Goal: Answer question/provide support: Share knowledge or assist other users

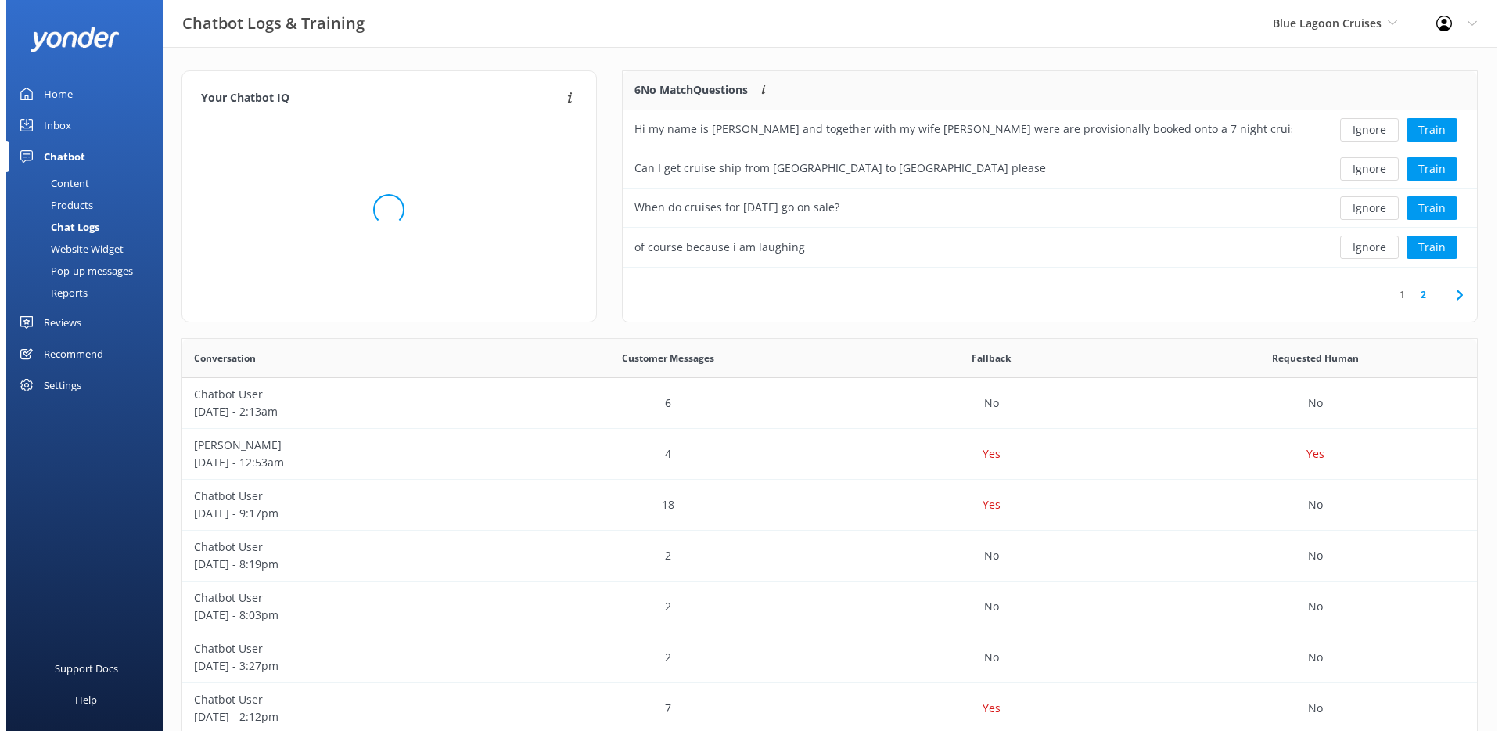
scroll to position [185, 843]
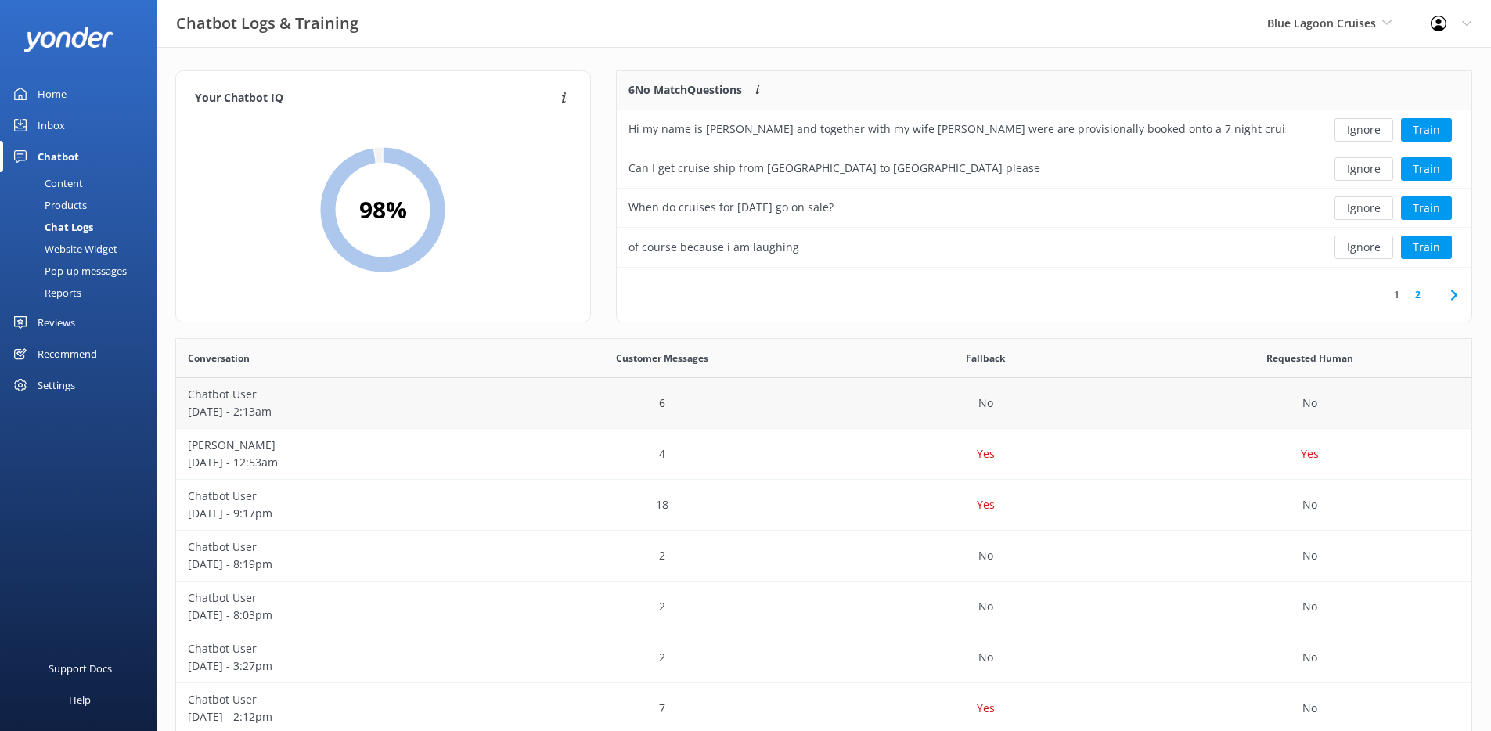
click at [1250, 411] on div "No" at bounding box center [1309, 403] width 324 height 51
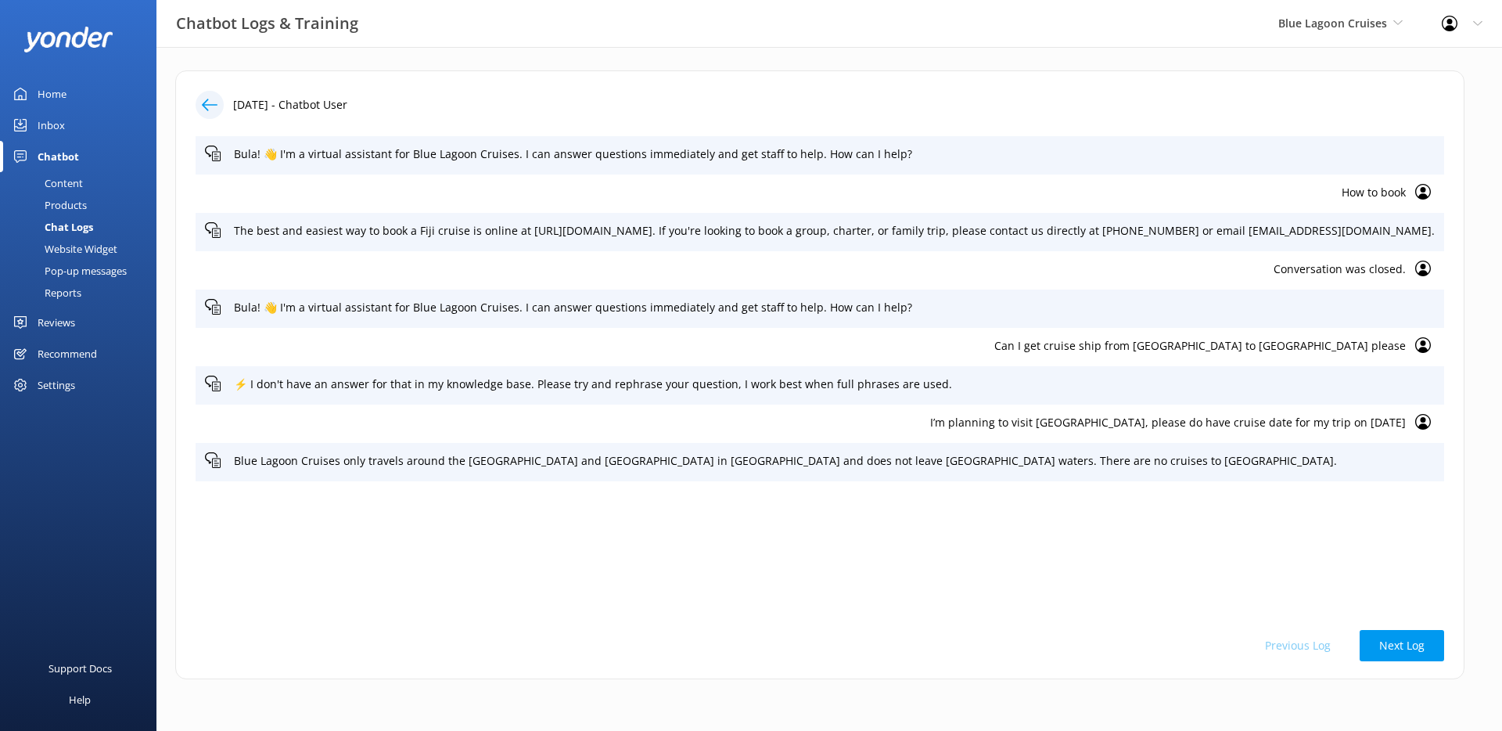
click at [213, 105] on use at bounding box center [210, 105] width 16 height 12
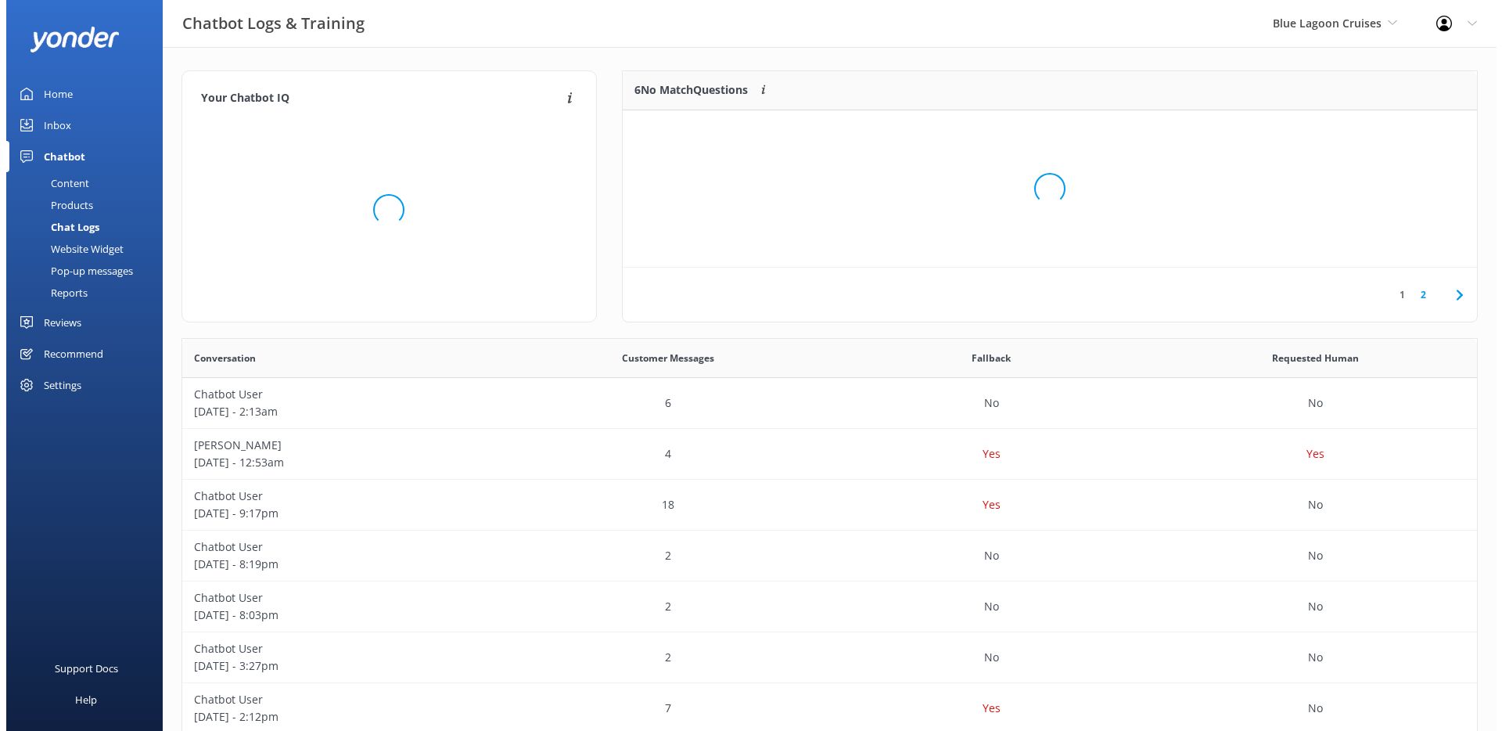
scroll to position [185, 843]
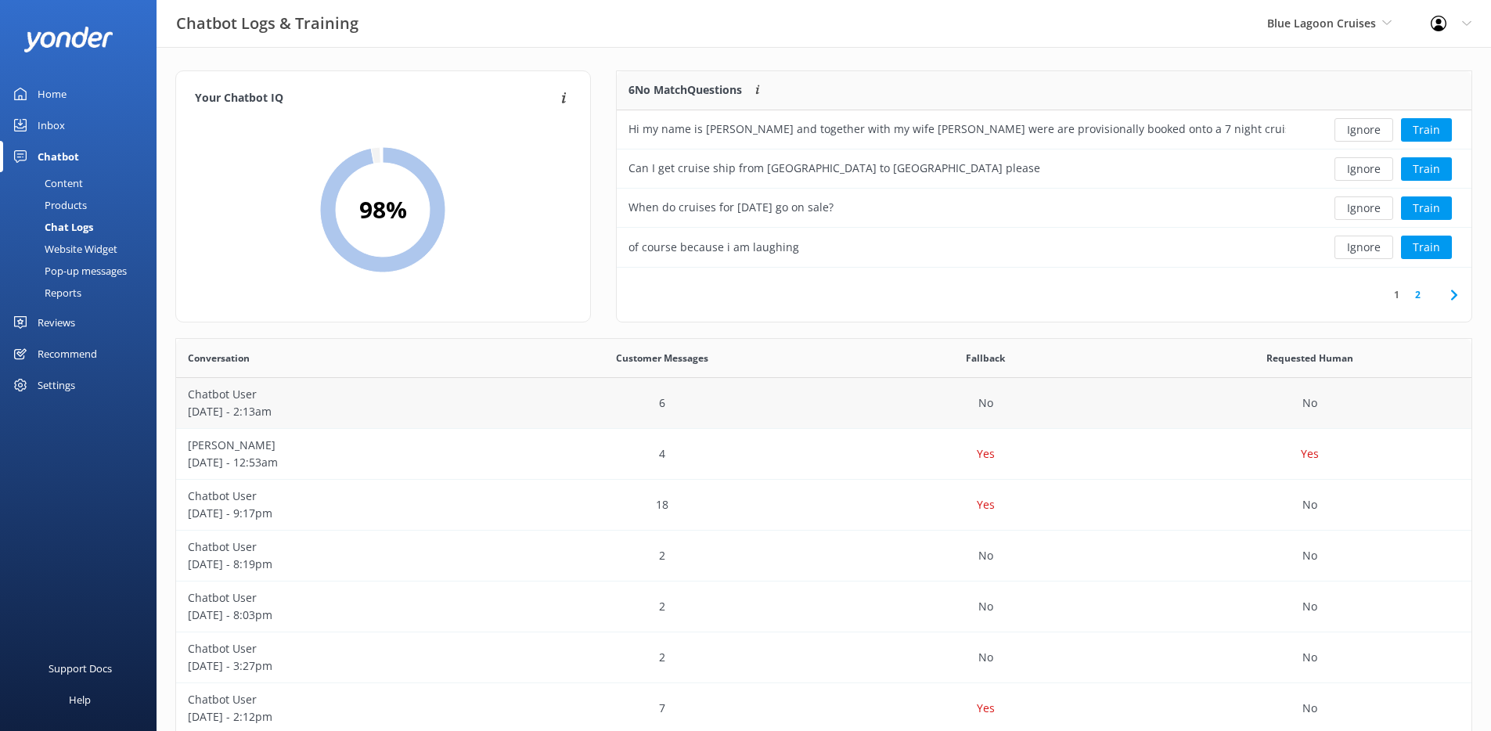
click at [1128, 411] on div "No" at bounding box center [986, 403] width 324 height 51
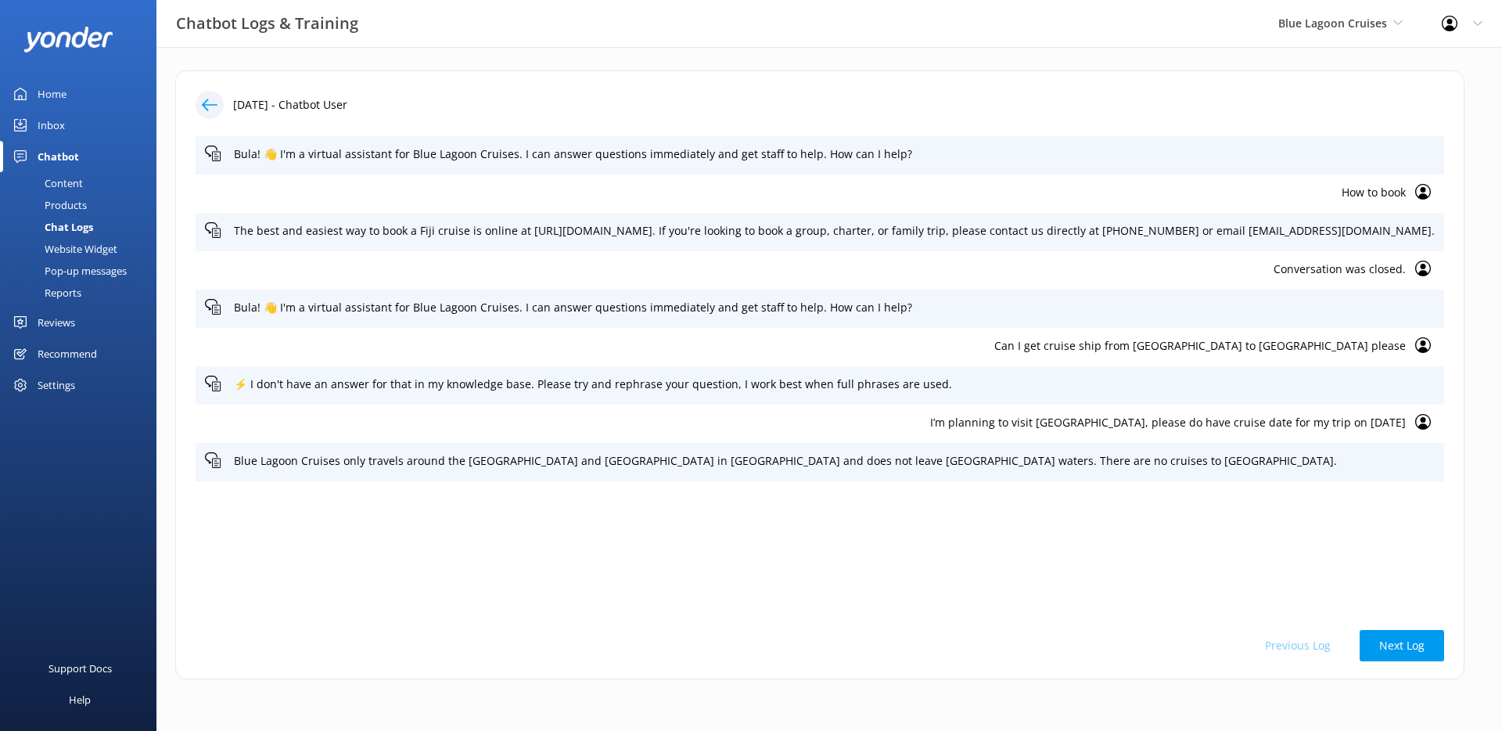
click at [210, 110] on icon at bounding box center [210, 105] width 16 height 16
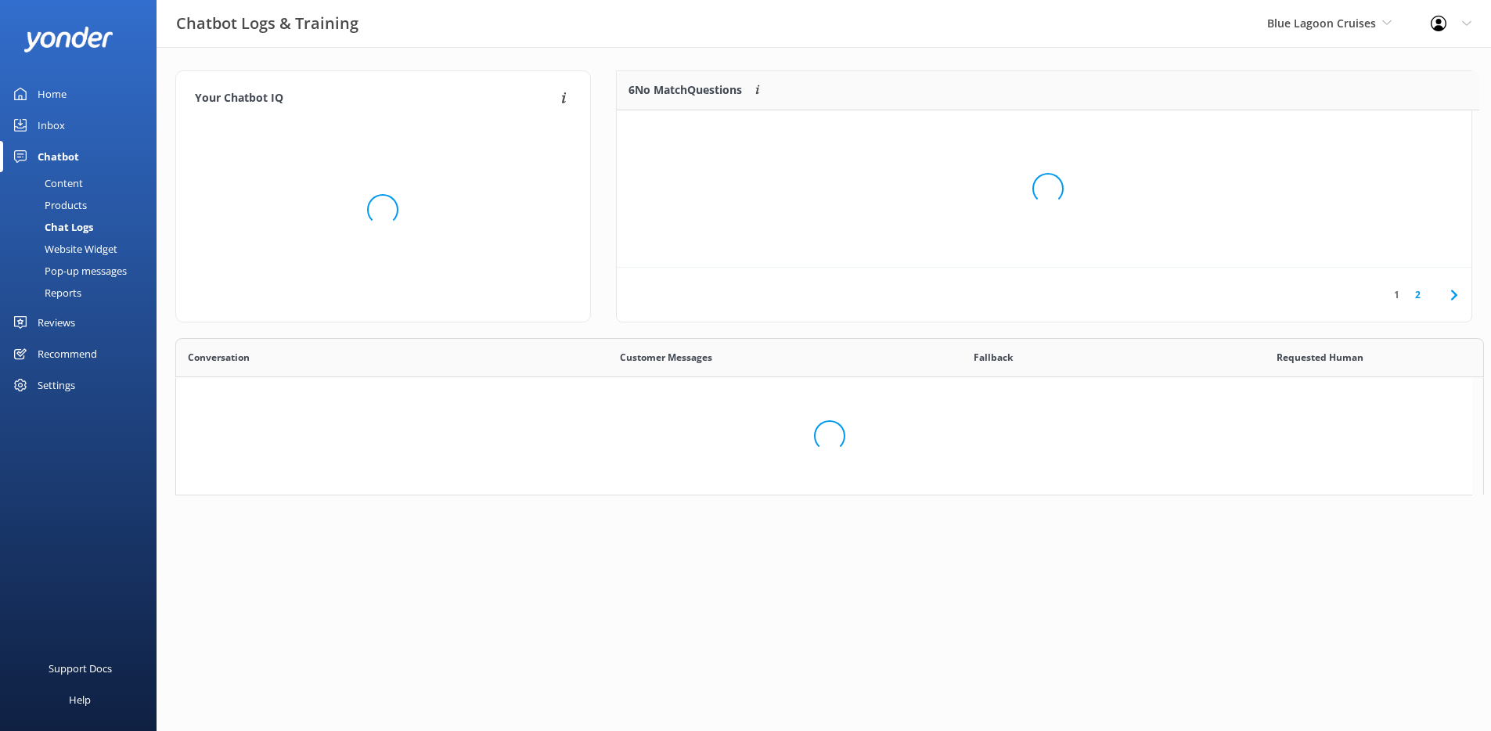
scroll to position [185, 843]
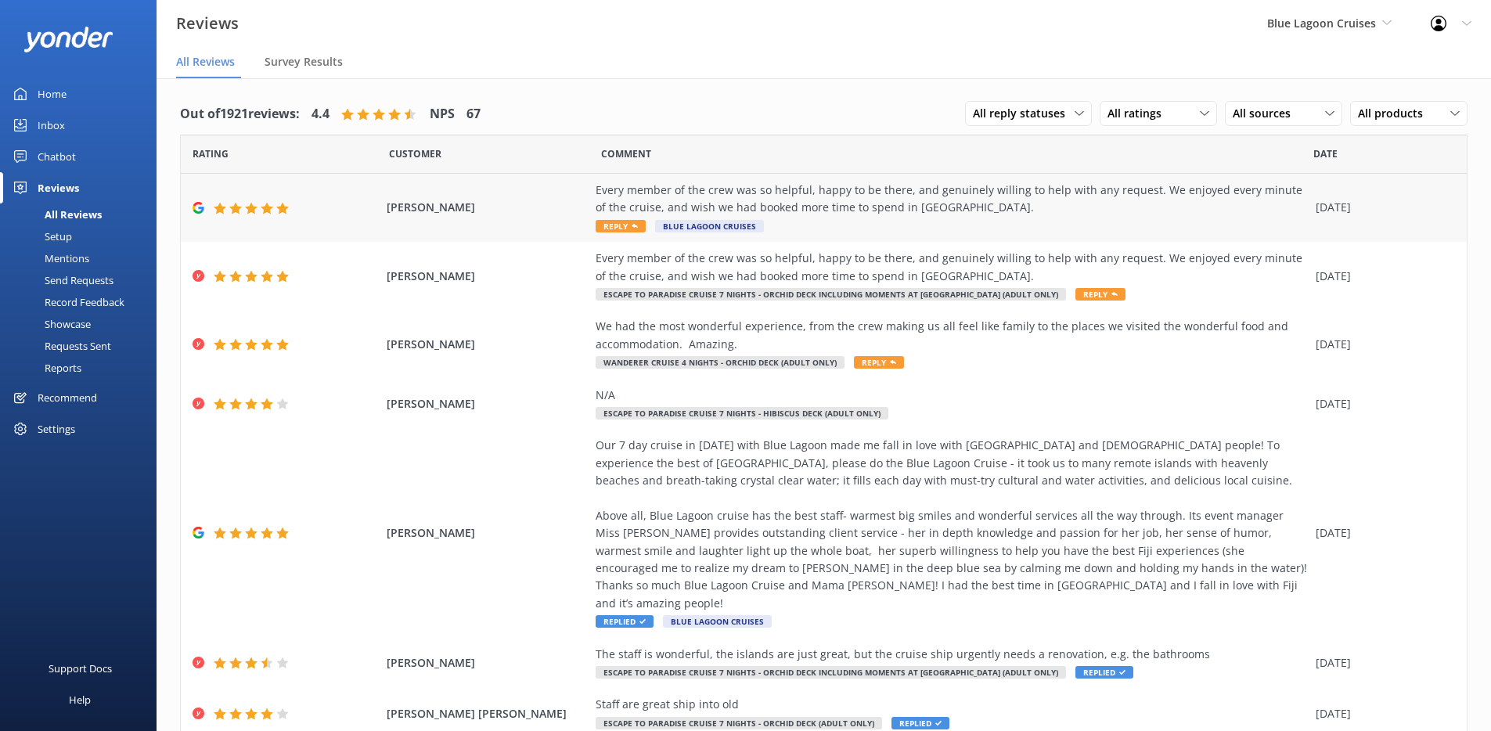
click at [509, 221] on div "Linda scheffel Every member of the crew was so helpful, happy to be there, and …" at bounding box center [824, 208] width 1286 height 68
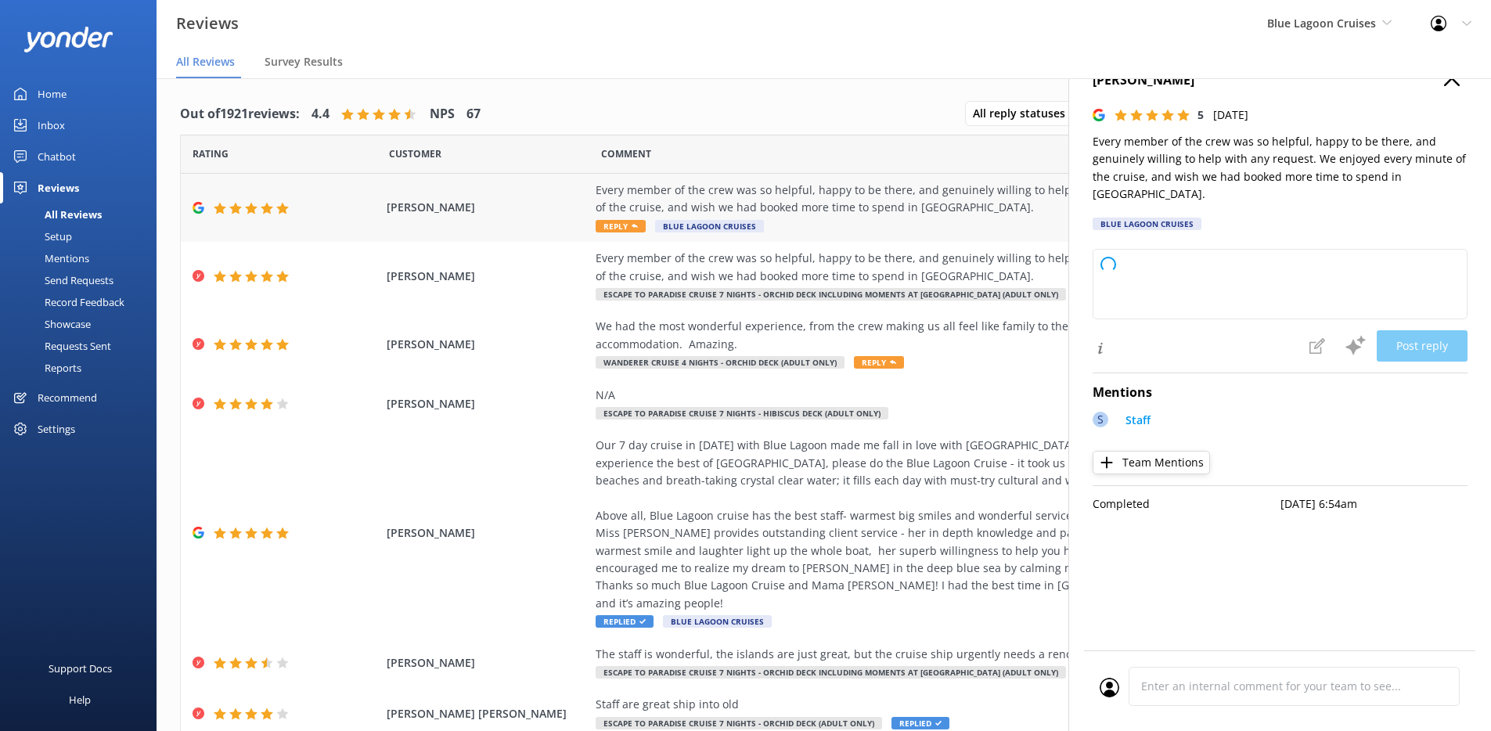
type textarea "Thank you so much for your wonderful feedback! We're thrilled to hear you enjoy…"
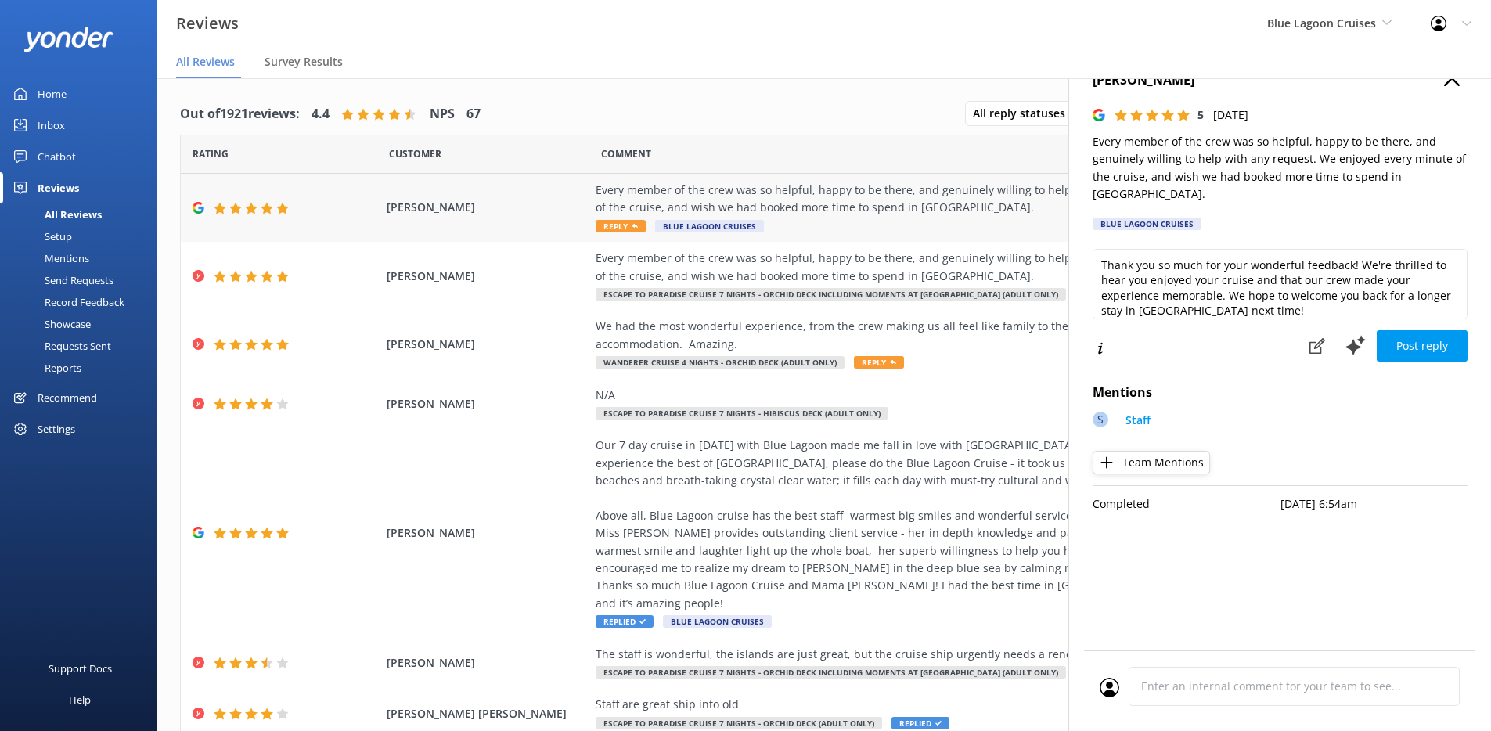
click at [509, 221] on div "Linda scheffel Every member of the crew was so helpful, happy to be there, and …" at bounding box center [824, 208] width 1286 height 68
click at [1448, 81] on use "button" at bounding box center [1452, 78] width 16 height 16
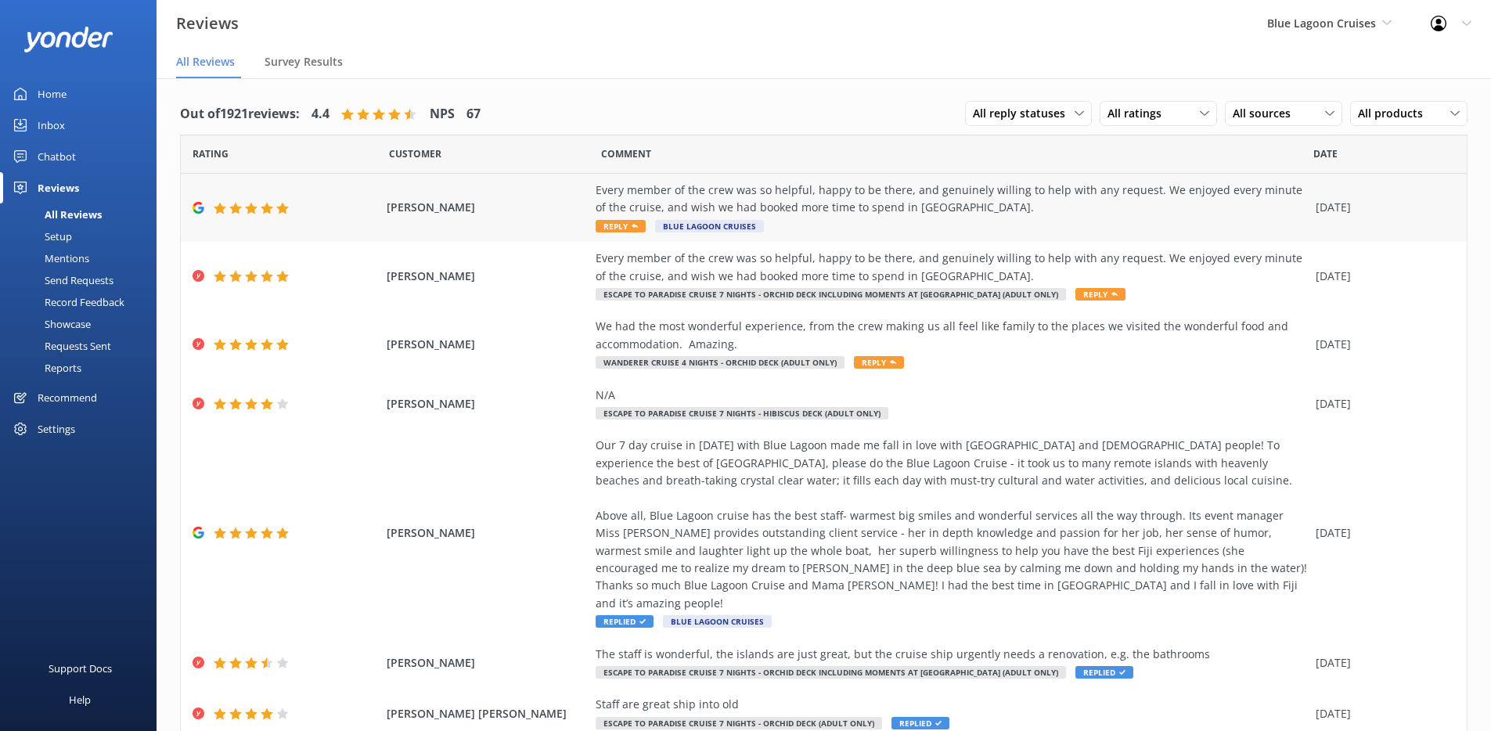
click at [800, 182] on div "Every member of the crew was so helpful, happy to be there, and genuinely willi…" at bounding box center [951, 199] width 712 height 35
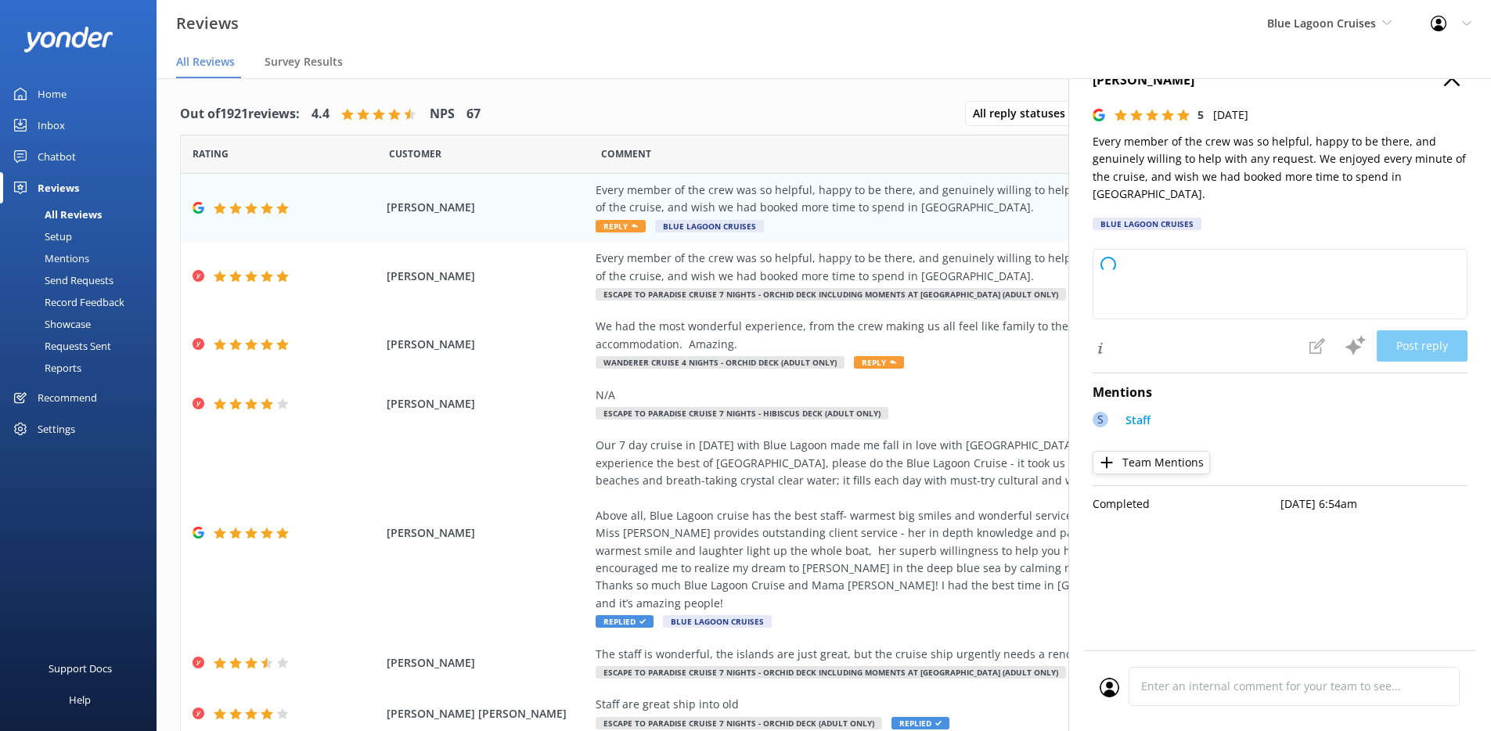
type textarea "Thank you so much for your wonderful review! We're delighted to hear you enjoye…"
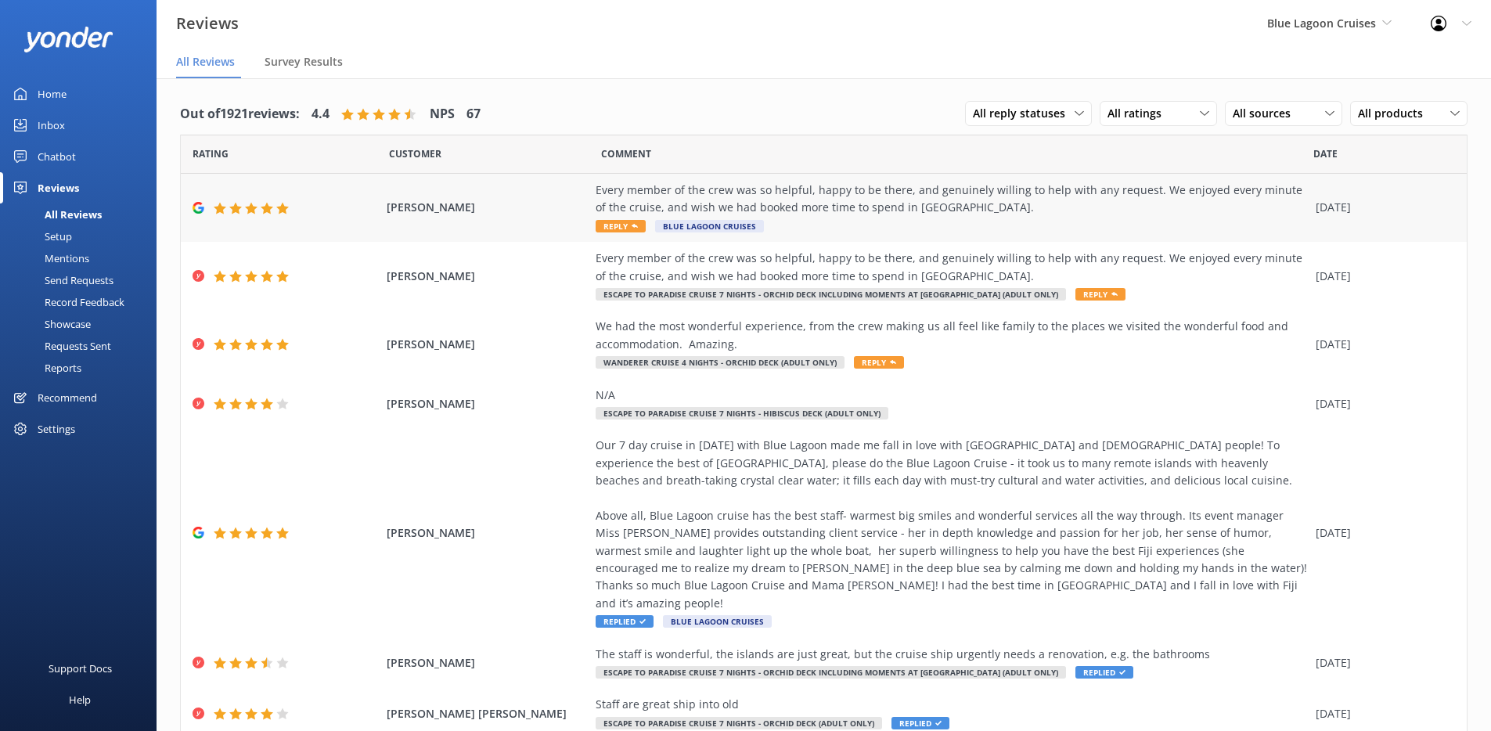
click at [1195, 215] on div "Every member of the crew was so helpful, happy to be there, and genuinely willi…" at bounding box center [951, 199] width 712 height 35
click at [1012, 215] on div "Every member of the crew was so helpful, happy to be there, and genuinely willi…" at bounding box center [951, 208] width 712 height 52
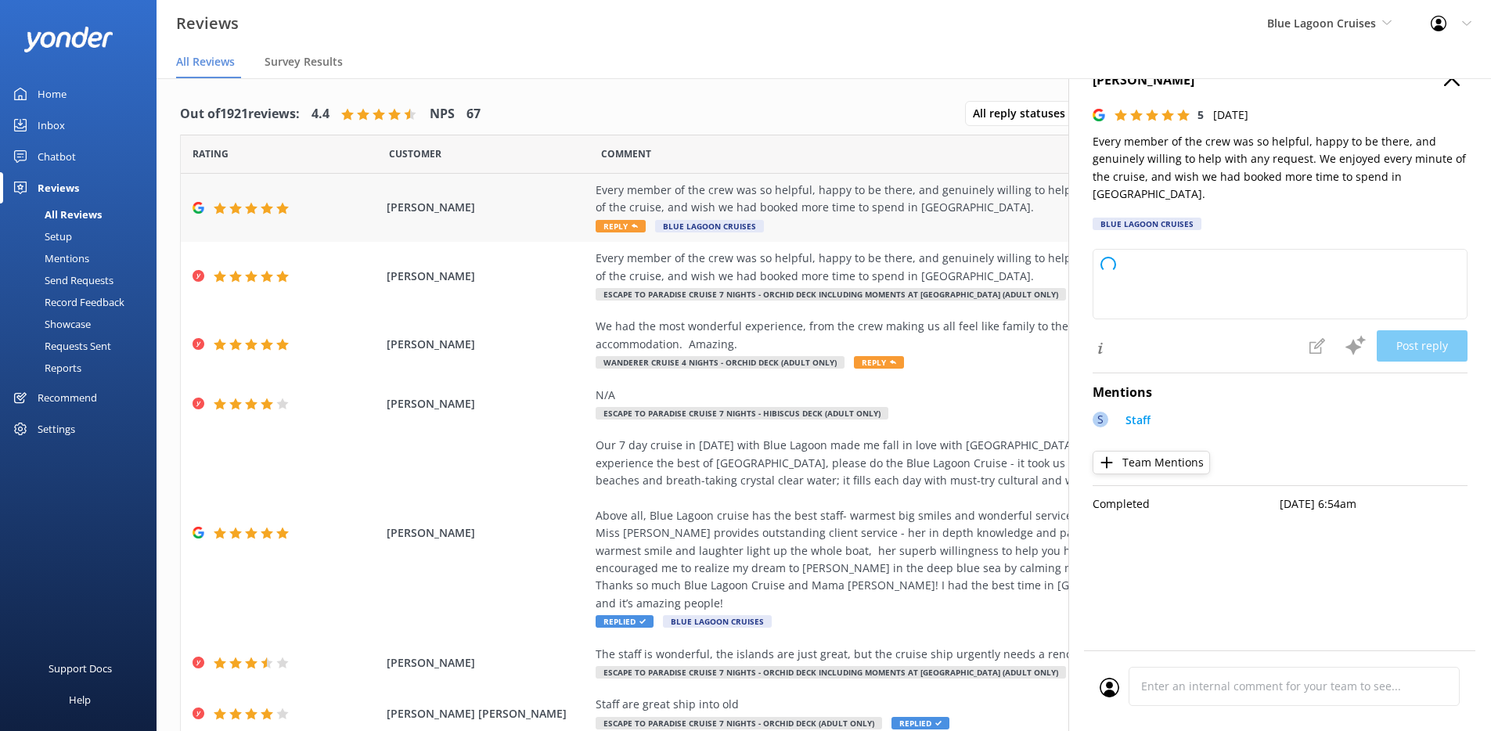
type textarea "Thank you so much for your wonderful feedback! We're delighted to hear that you…"
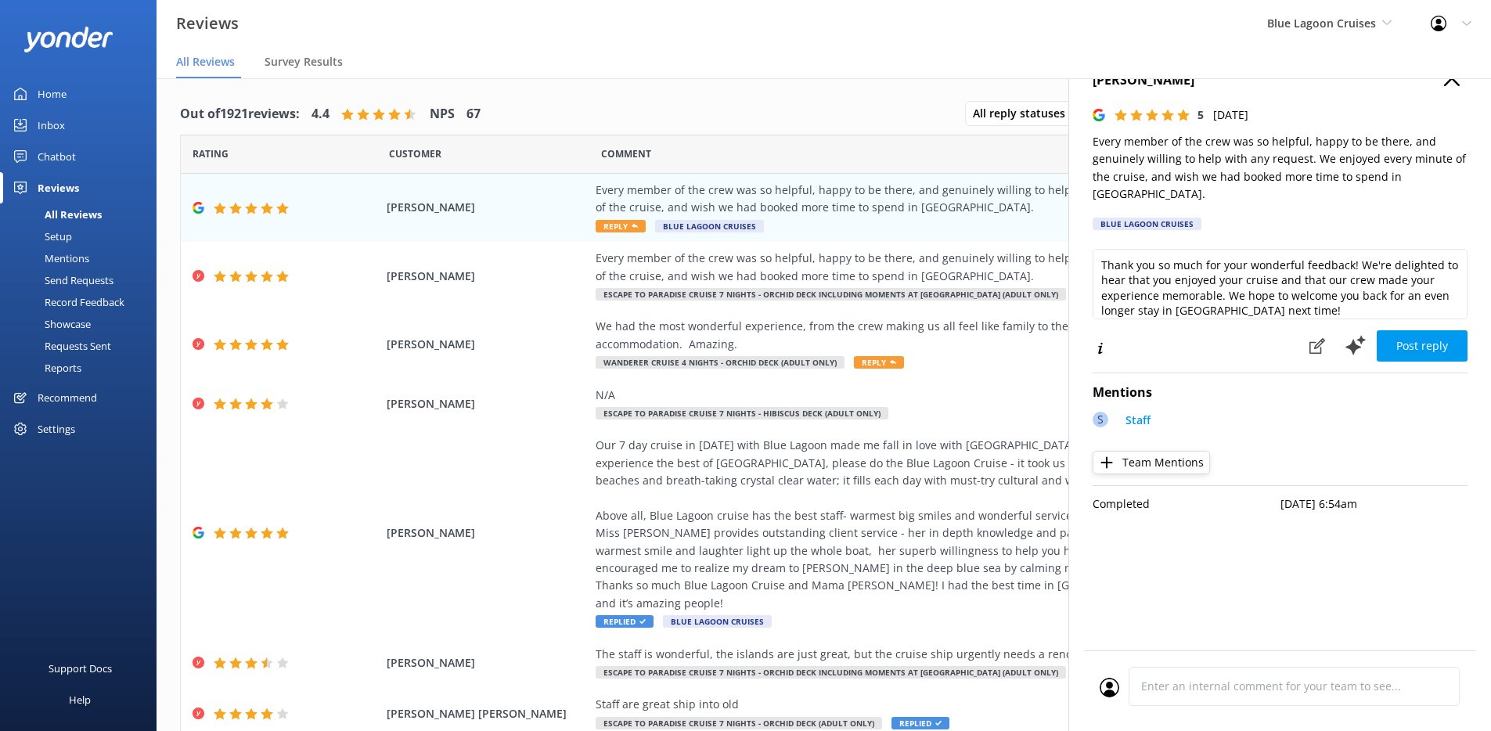
click at [1455, 85] on icon "button" at bounding box center [1452, 78] width 16 height 16
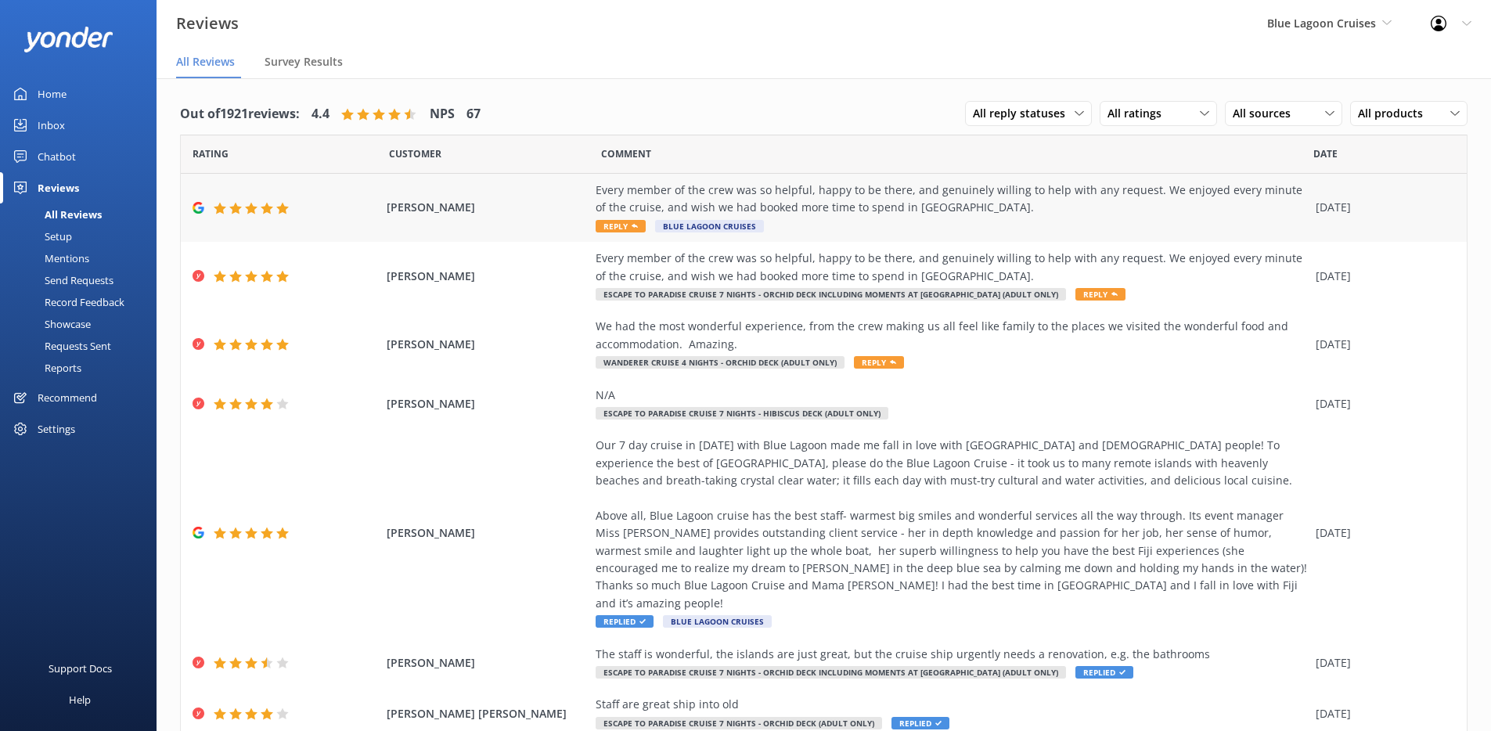
click at [933, 219] on div "Every member of the crew was so helpful, happy to be there, and genuinely willi…" at bounding box center [951, 208] width 712 height 52
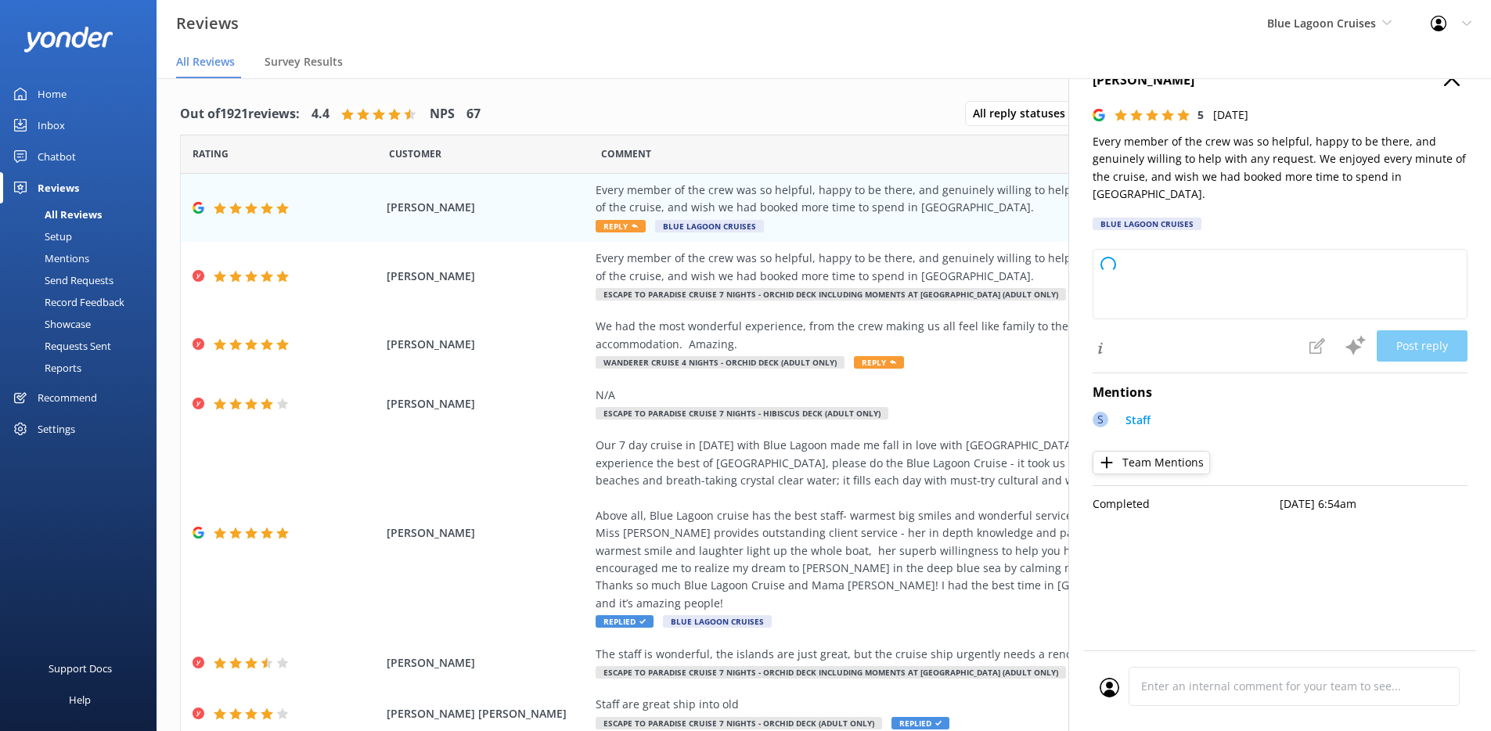
type textarea "Thank you so much for your wonderful feedback! We're delighted to hear you enjo…"
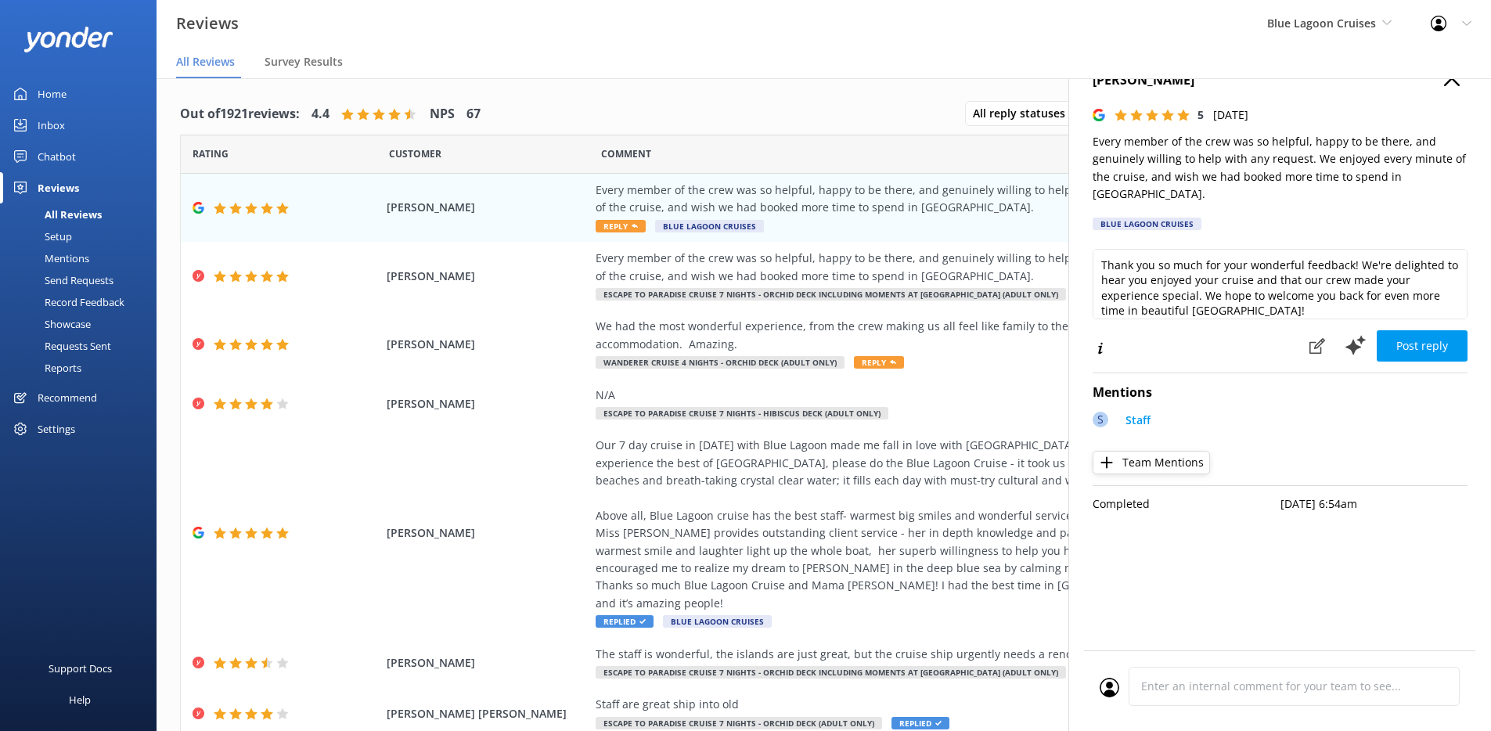
click at [1459, 85] on h4 "[PERSON_NAME]" at bounding box center [1279, 80] width 375 height 20
click at [1450, 83] on icon "button" at bounding box center [1452, 78] width 16 height 16
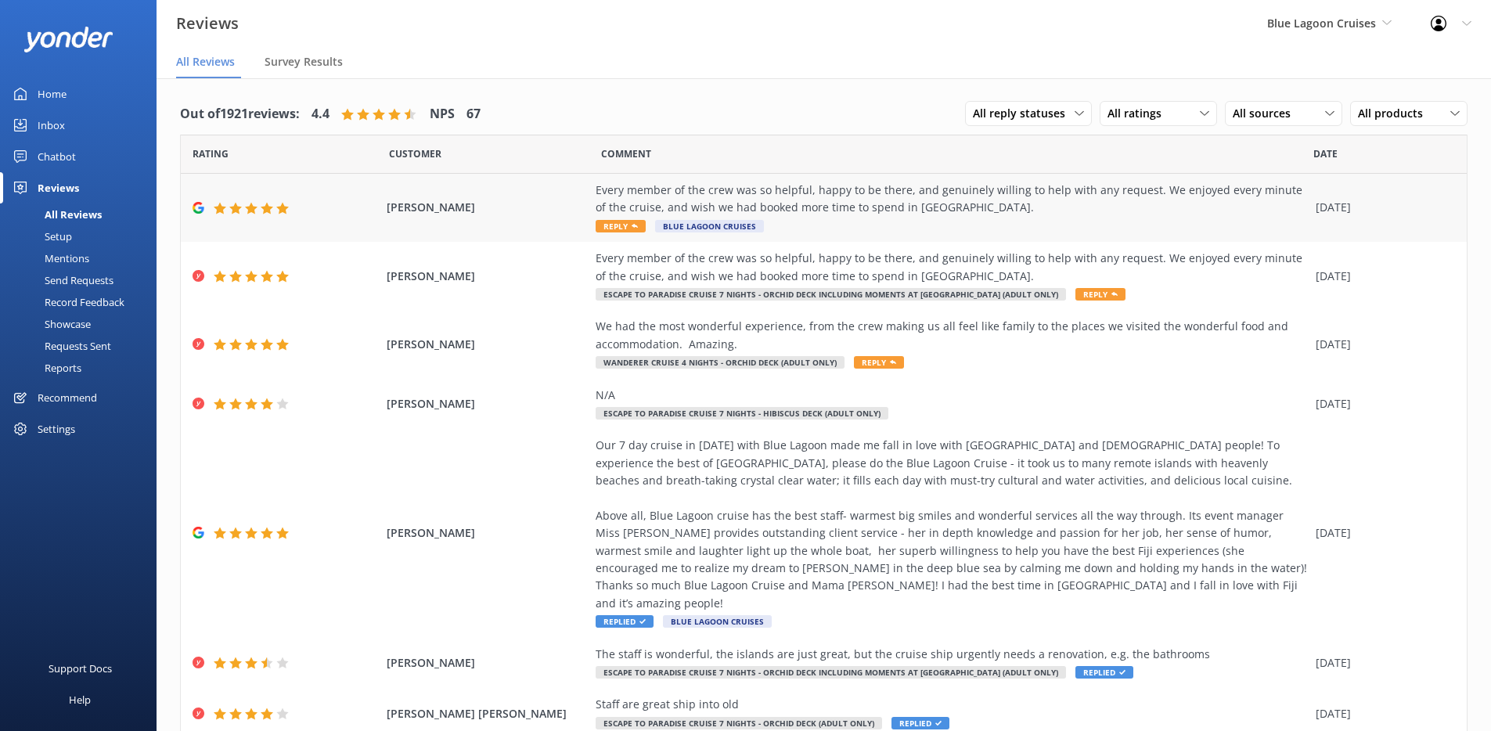
click at [1105, 210] on div "Every member of the crew was so helpful, happy to be there, and genuinely willi…" at bounding box center [951, 199] width 712 height 35
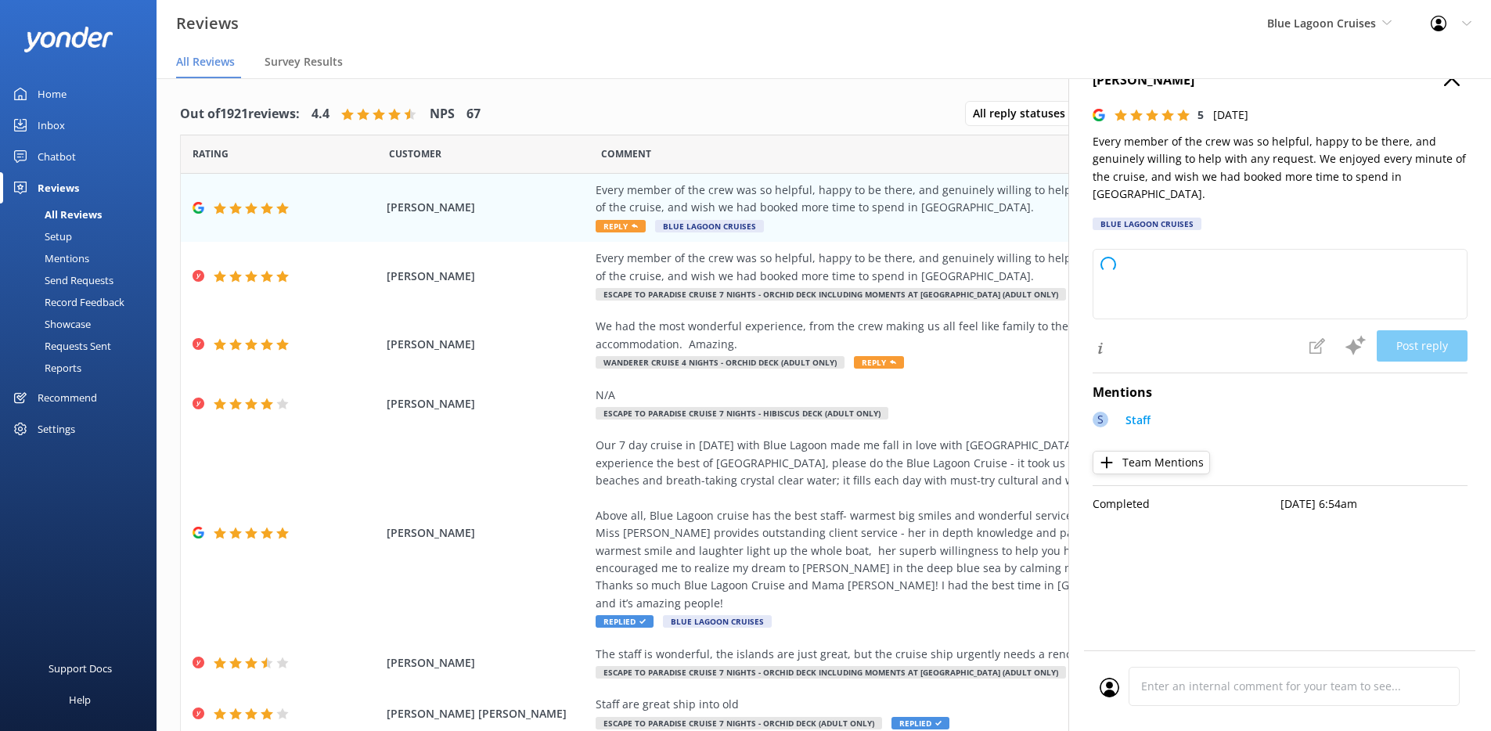
type textarea "Thank you so much for your wonderful feedback! We're thrilled to hear you enjoy…"
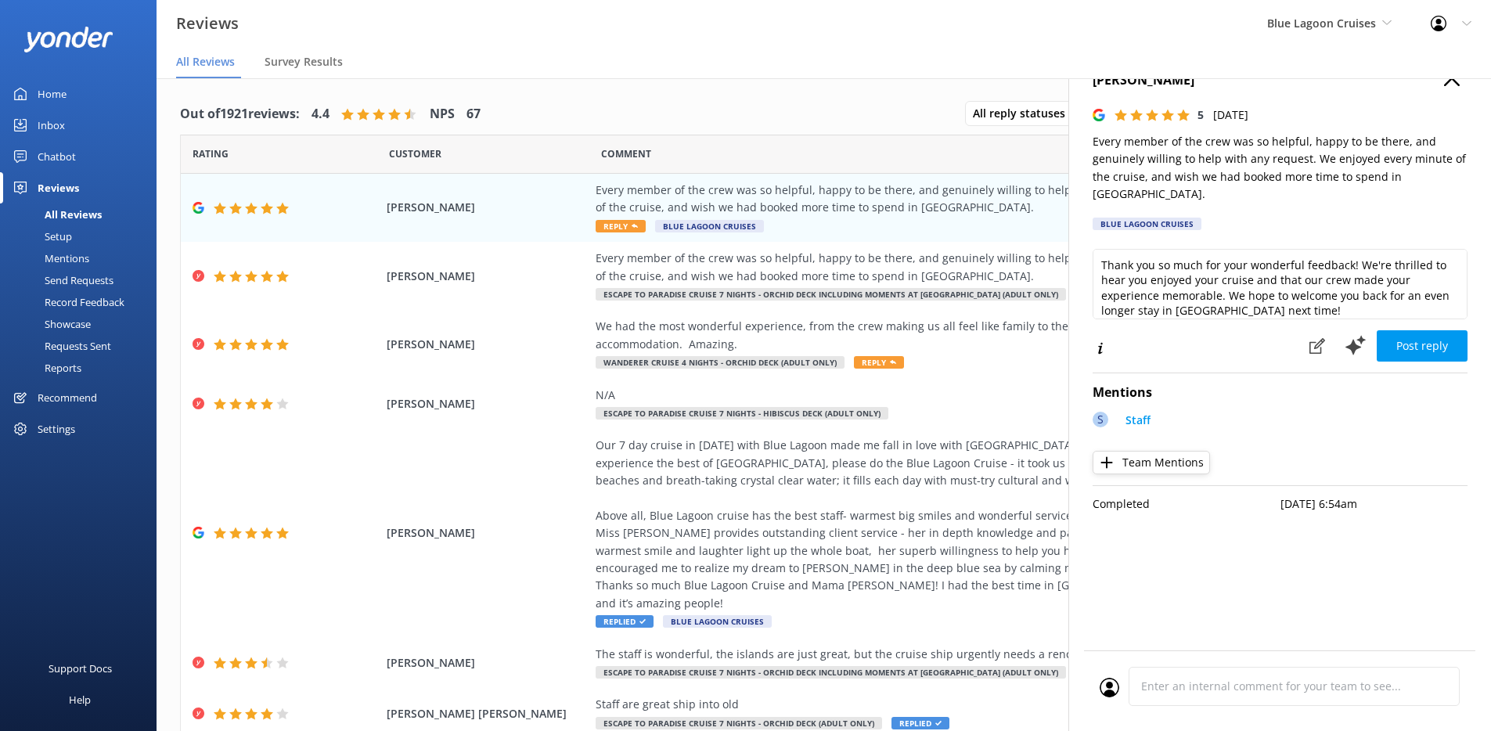
click at [1454, 84] on icon "button" at bounding box center [1452, 78] width 16 height 16
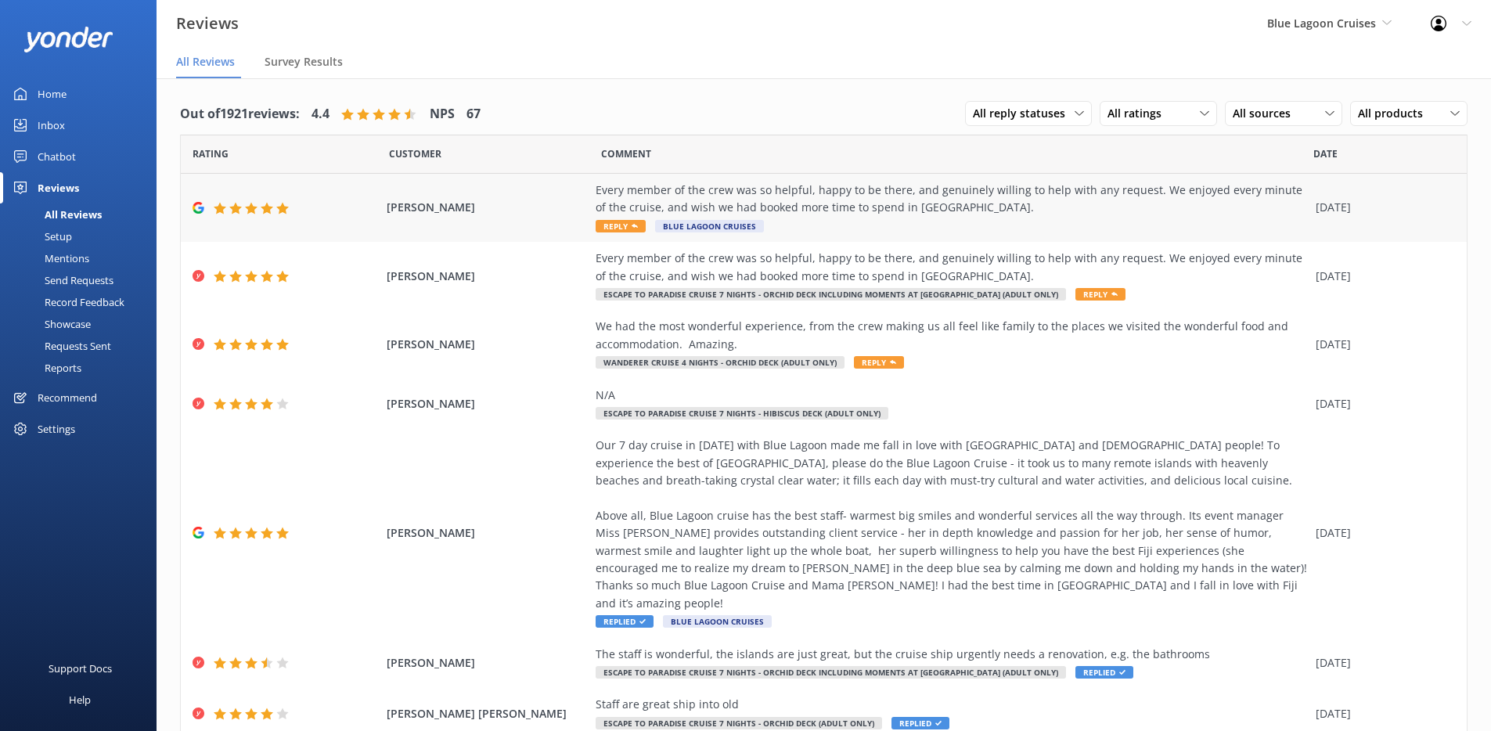
click at [1116, 199] on div "Every member of the crew was so helpful, happy to be there, and genuinely willi…" at bounding box center [951, 199] width 712 height 35
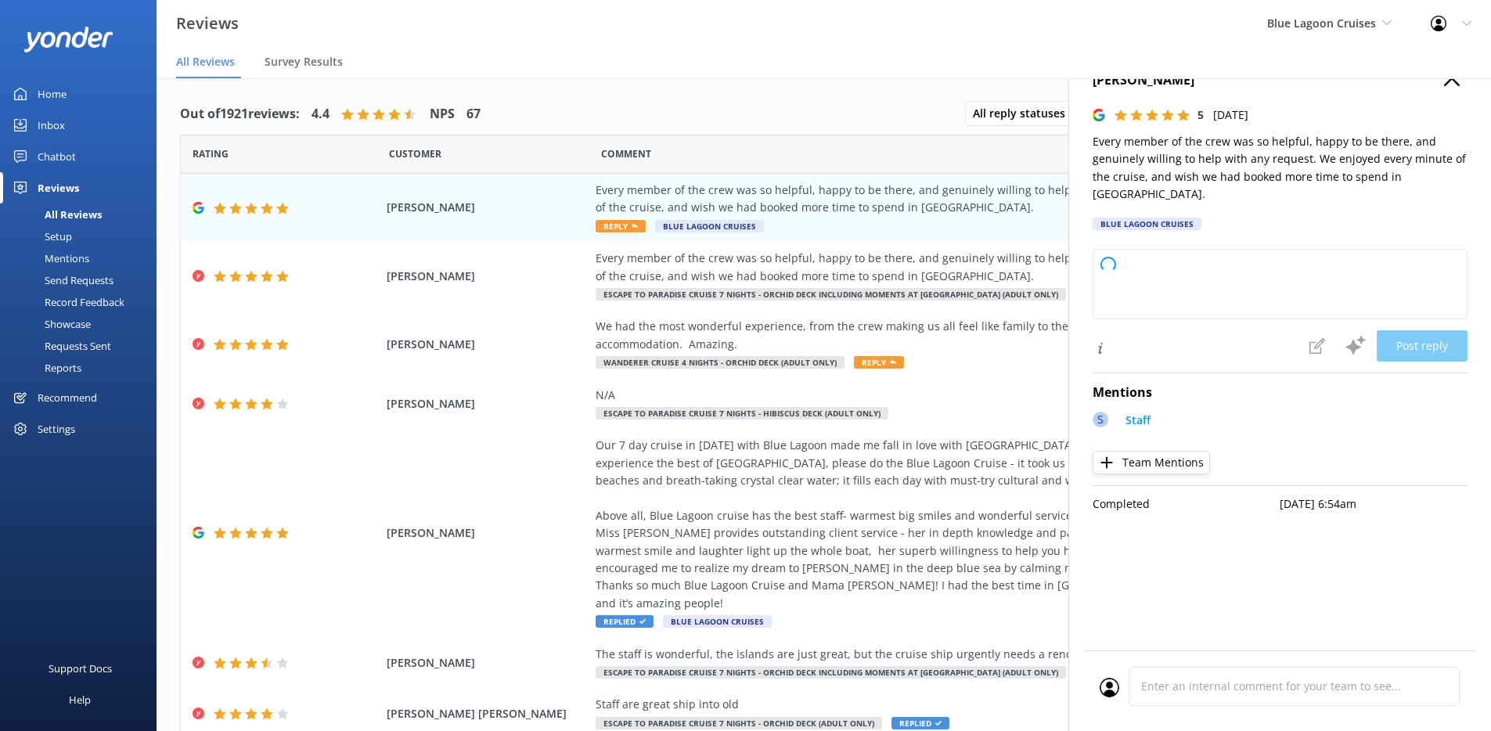
type textarea "Thank you so much for your wonderful feedback! We're thrilled to hear you enjoy…"
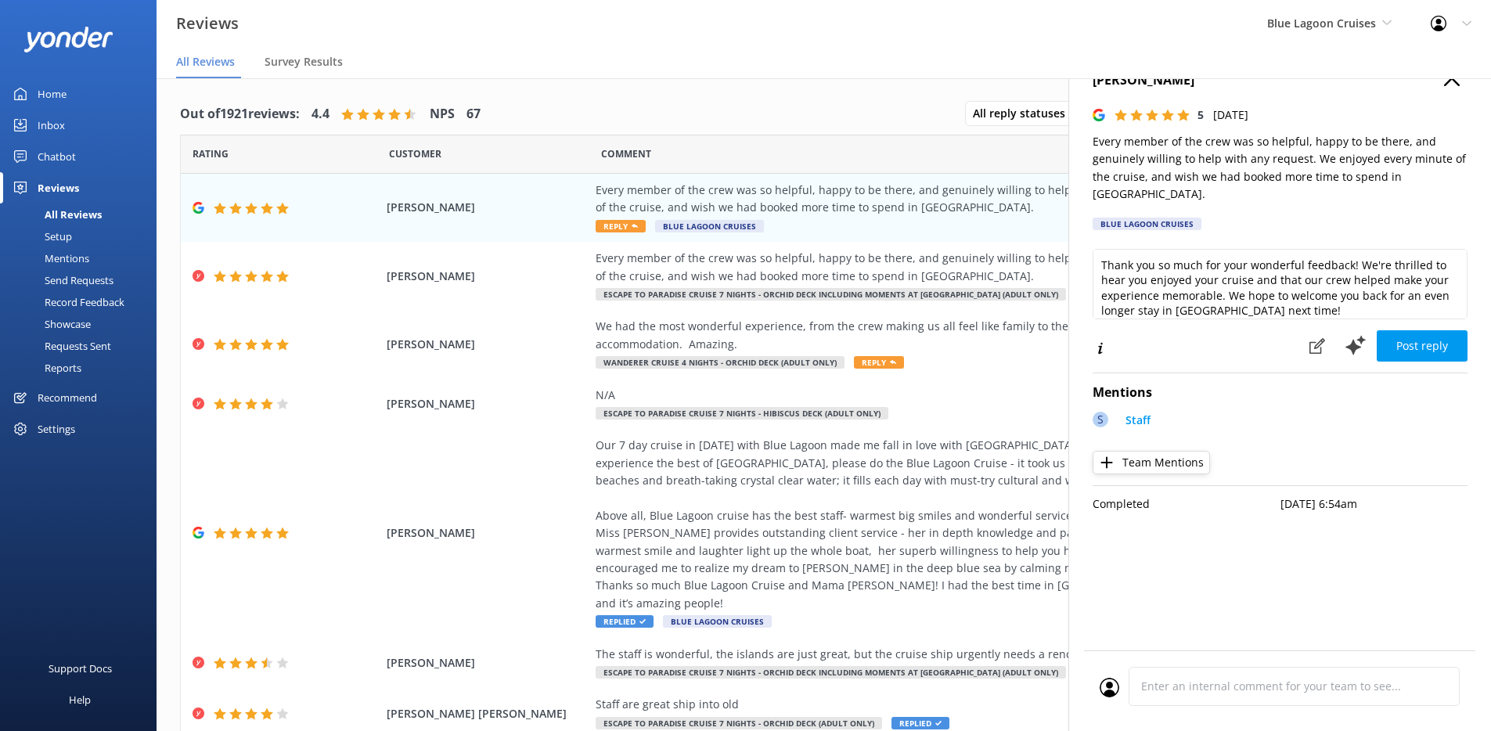
click at [1452, 83] on icon "button" at bounding box center [1452, 78] width 16 height 16
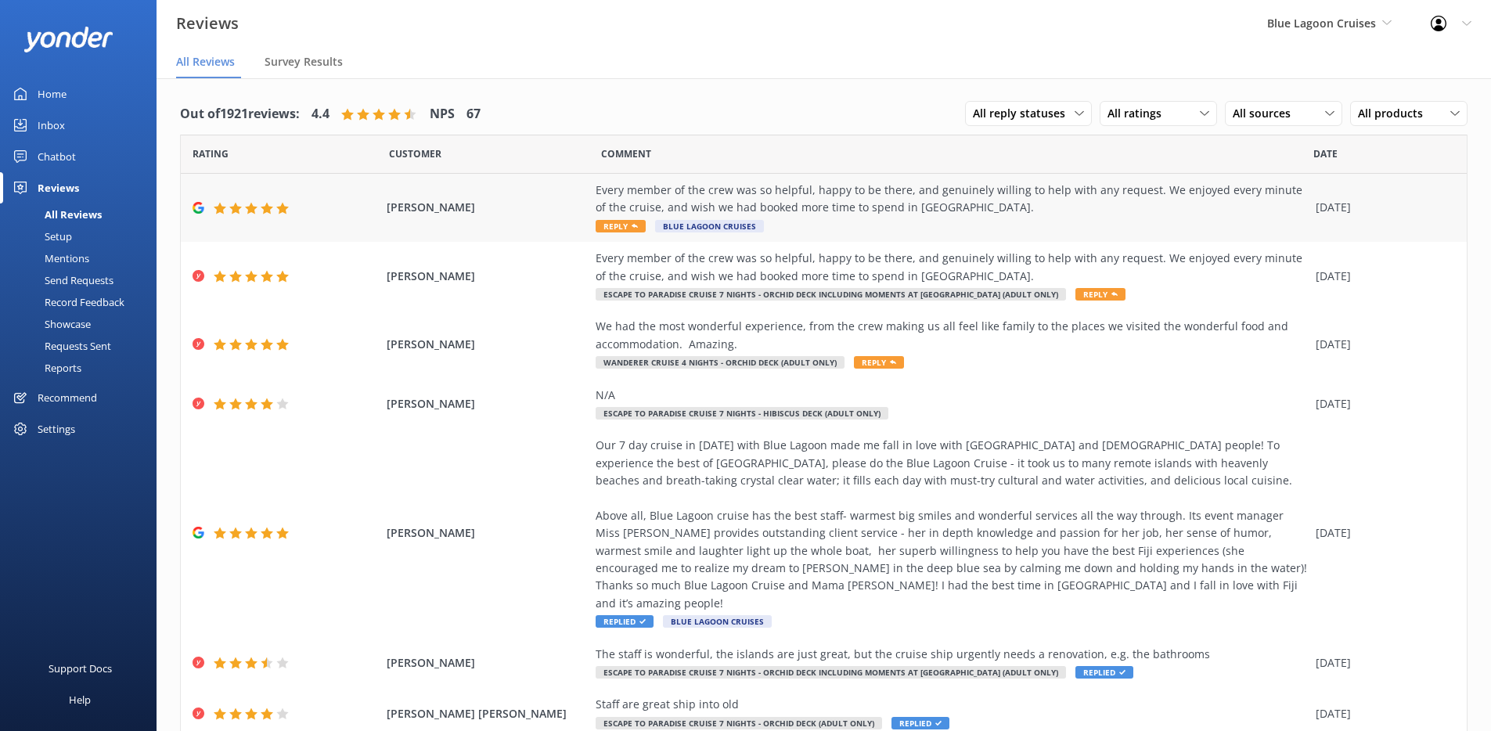
click at [1185, 213] on div "Every member of the crew was so helpful, happy to be there, and genuinely willi…" at bounding box center [951, 199] width 712 height 35
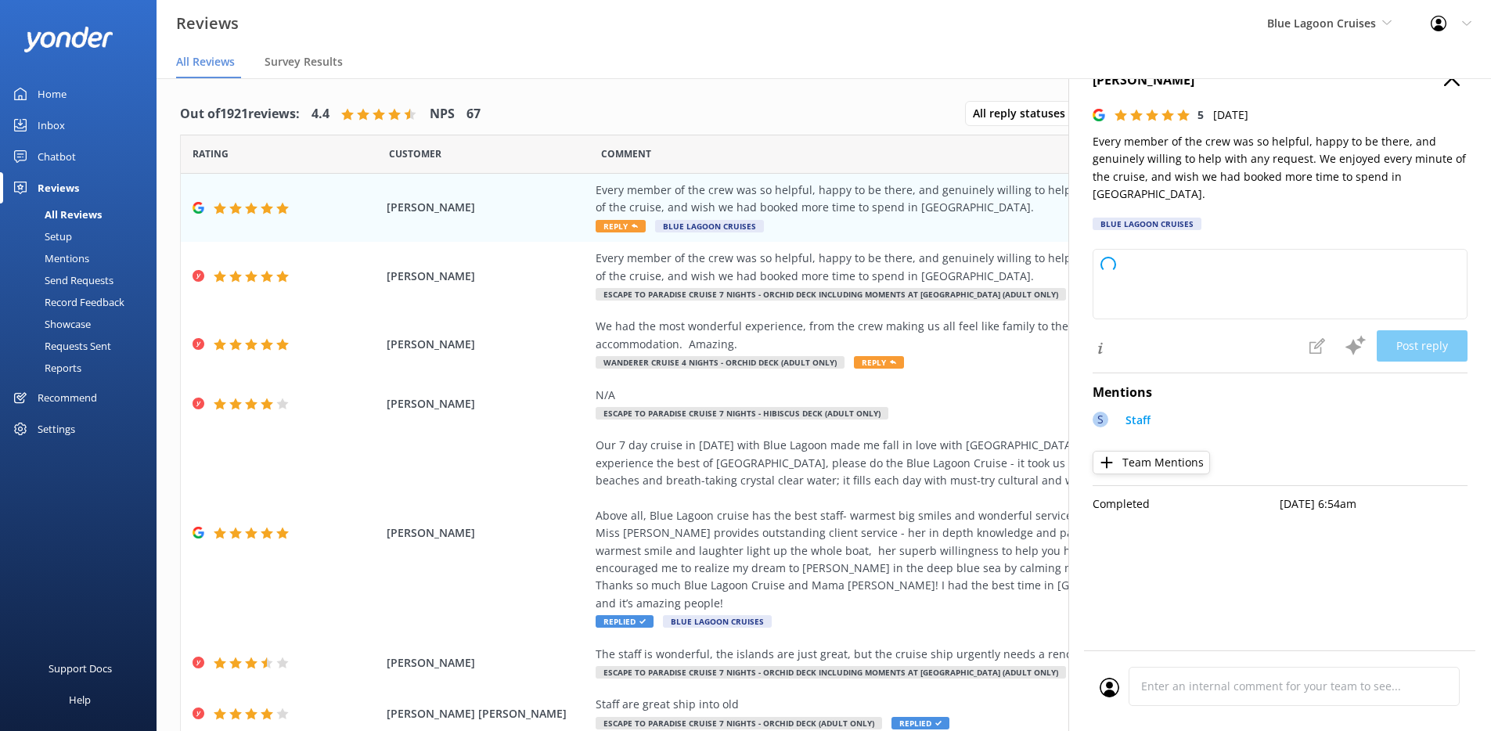
click at [1448, 82] on icon "button" at bounding box center [1452, 78] width 16 height 16
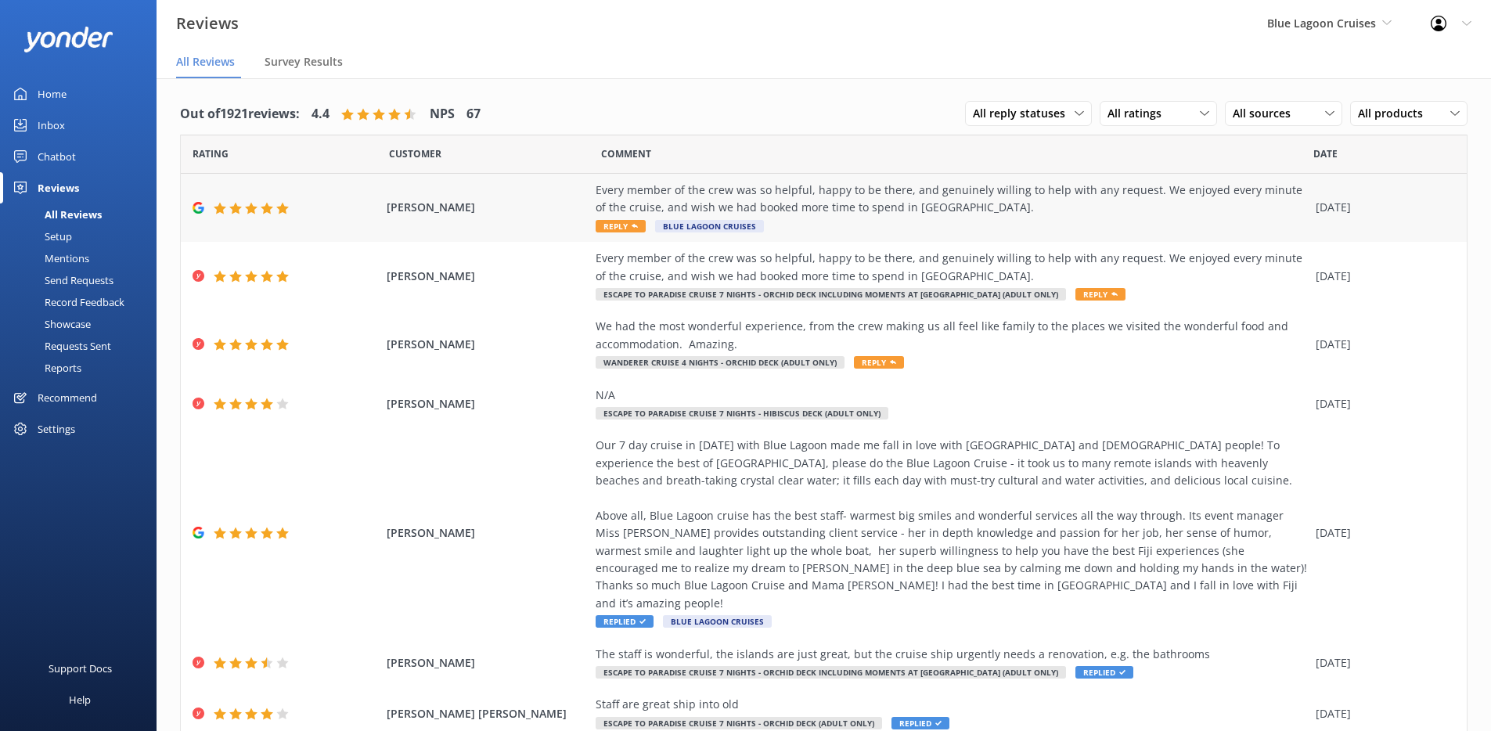
click at [1134, 217] on div "Every member of the crew was so helpful, happy to be there, and genuinely willi…" at bounding box center [951, 208] width 712 height 52
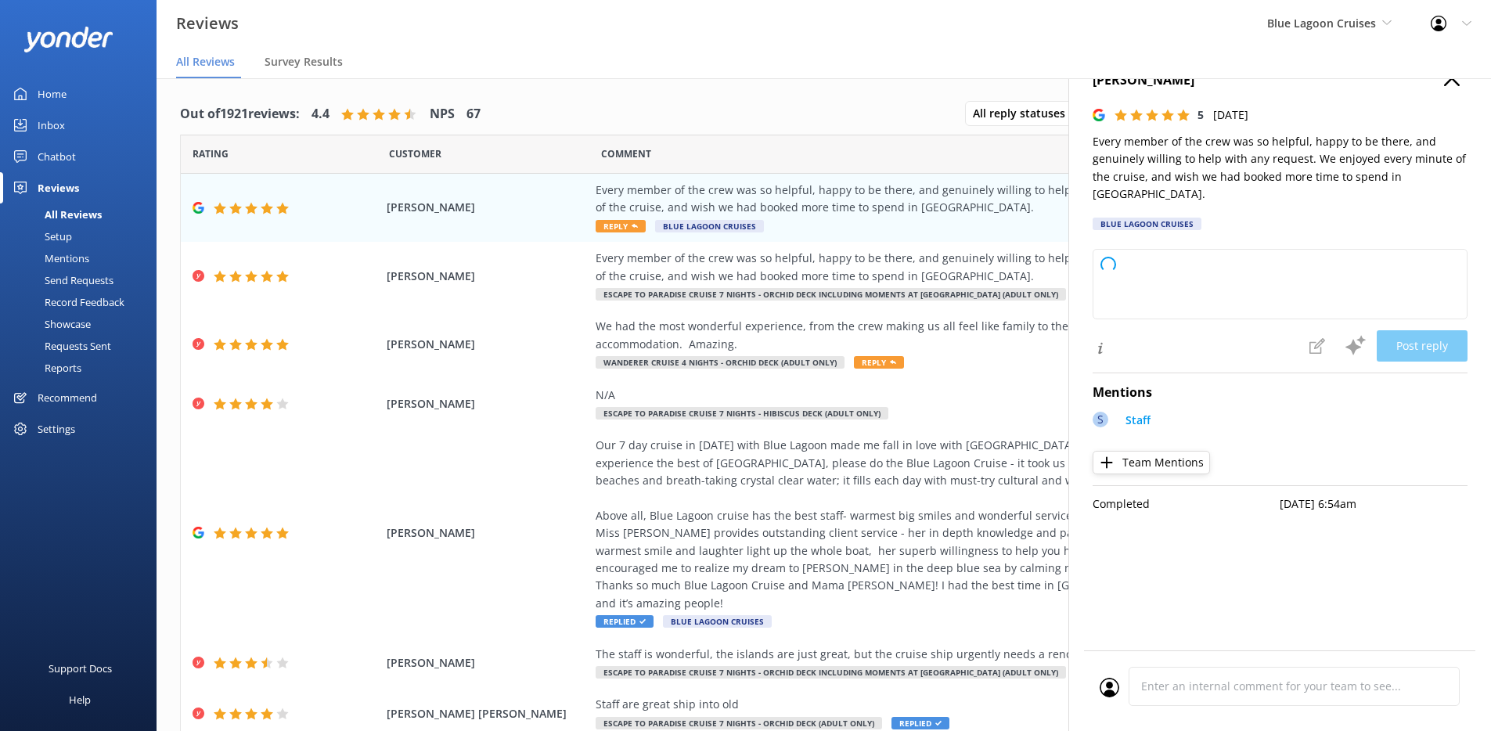
type textarea "Thank you so much for your wonderful feedback! We're thrilled to hear you enjoy…"
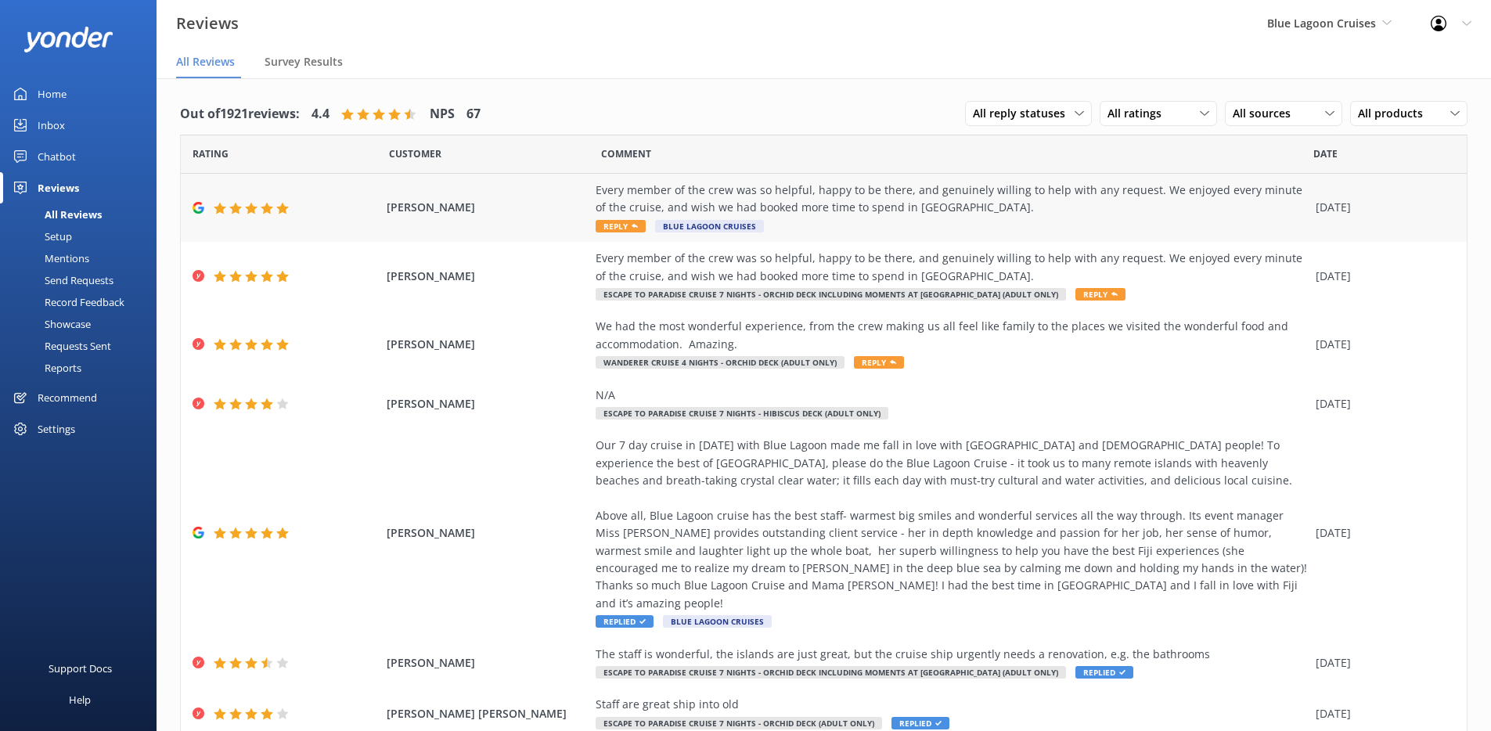
click at [884, 203] on div "Every member of the crew was so helpful, happy to be there, and genuinely willi…" at bounding box center [951, 199] width 712 height 35
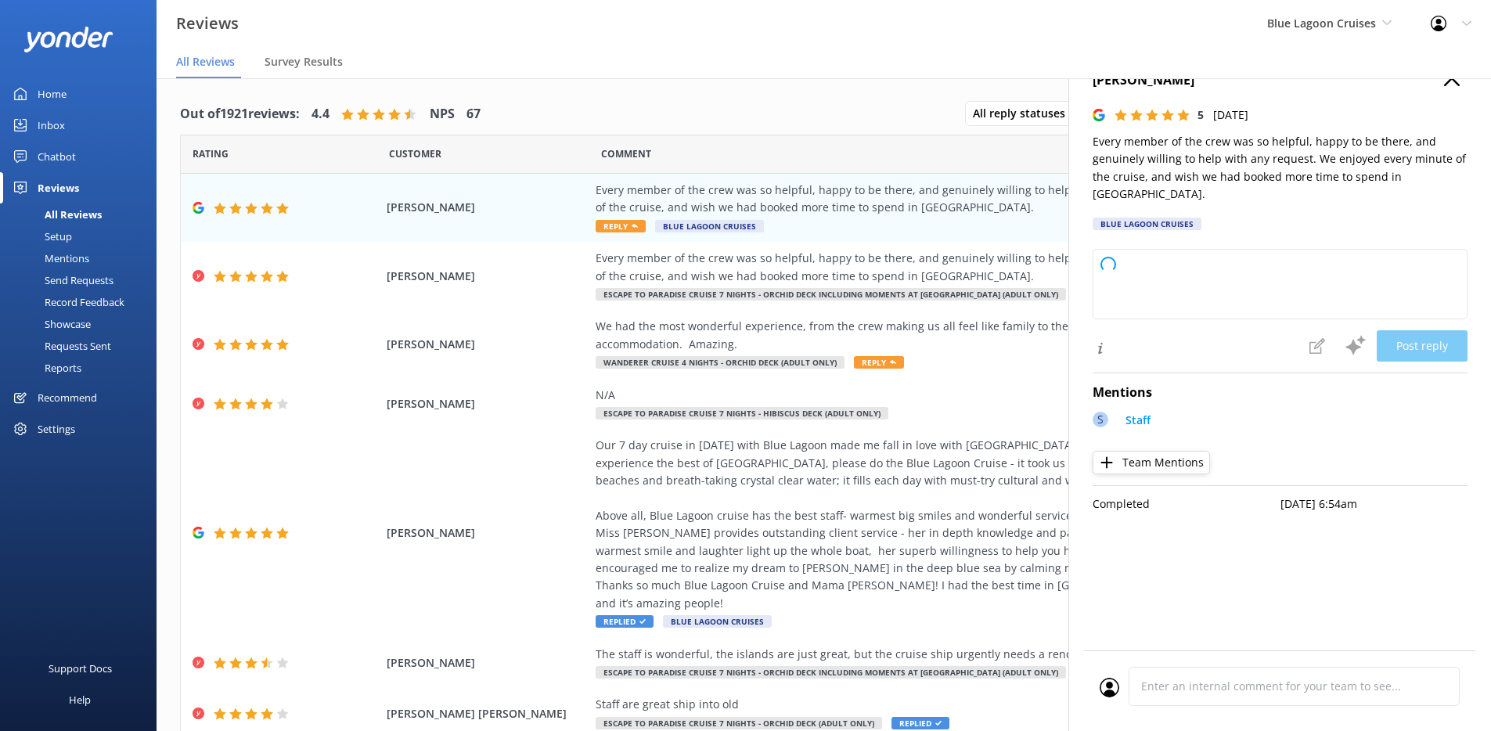
type textarea "Thank you so much for your wonderful feedback! We’re delighted to hear you enjo…"
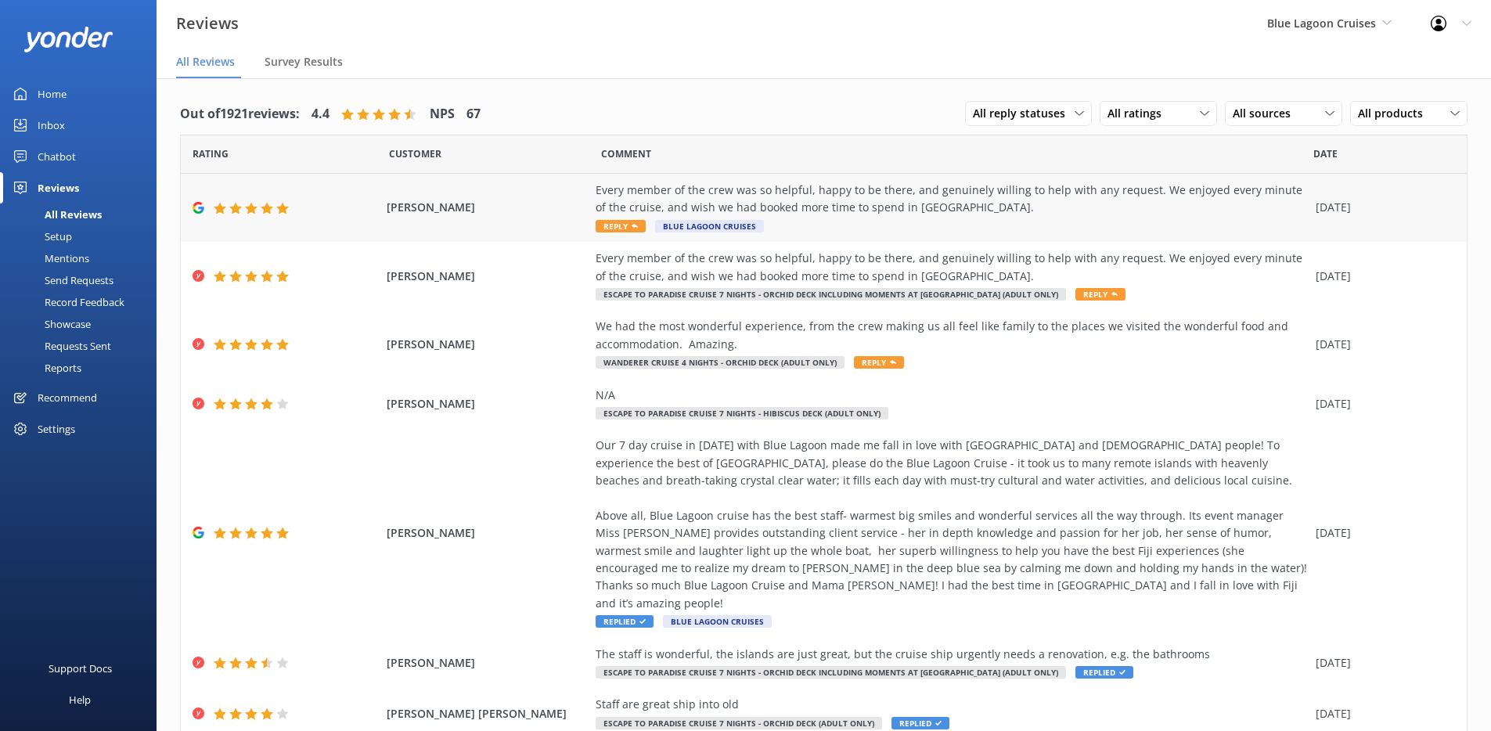
click at [1183, 220] on div "Every member of the crew was so helpful, happy to be there, and genuinely willi…" at bounding box center [951, 208] width 712 height 52
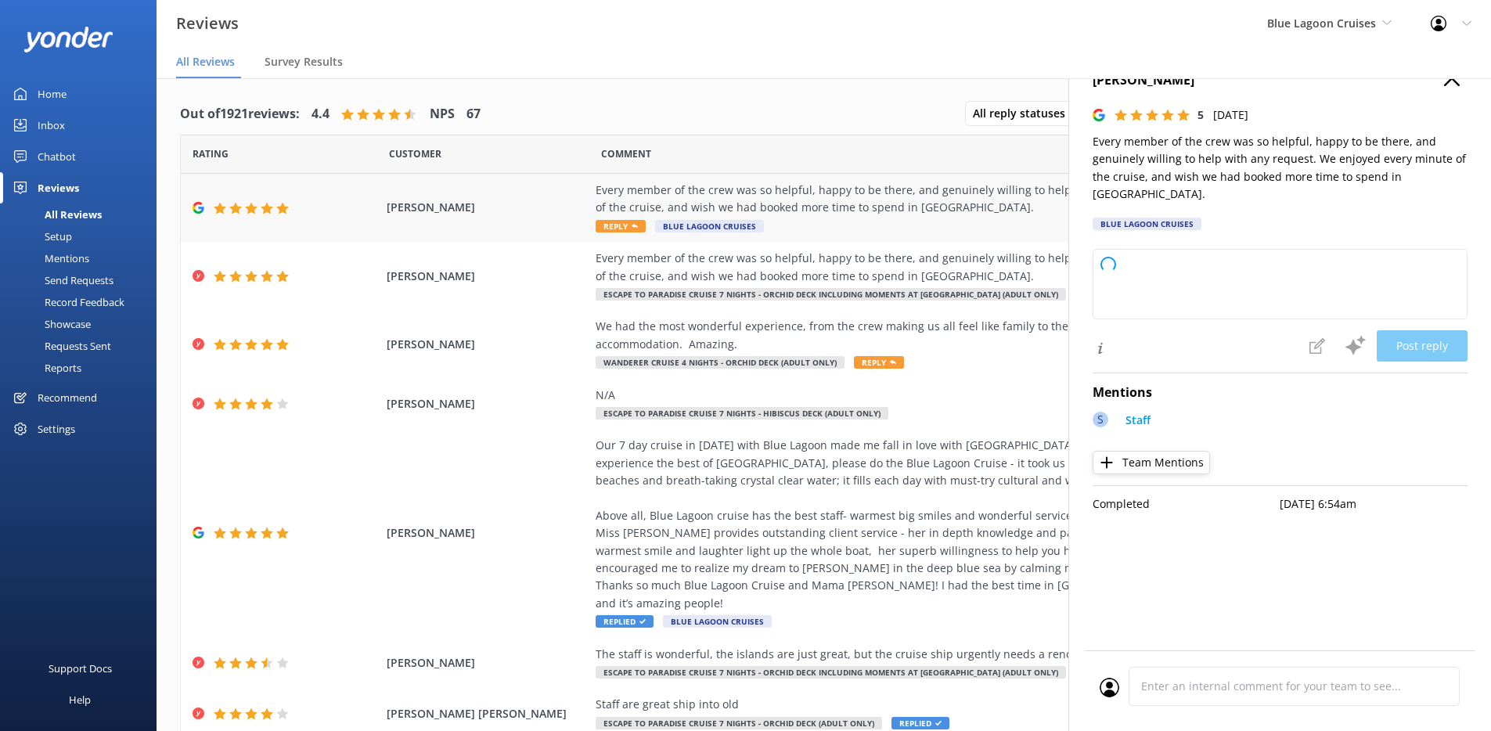
type textarea "Thank you so much for your wonderful feedback! We're delighted to hear you enjo…"
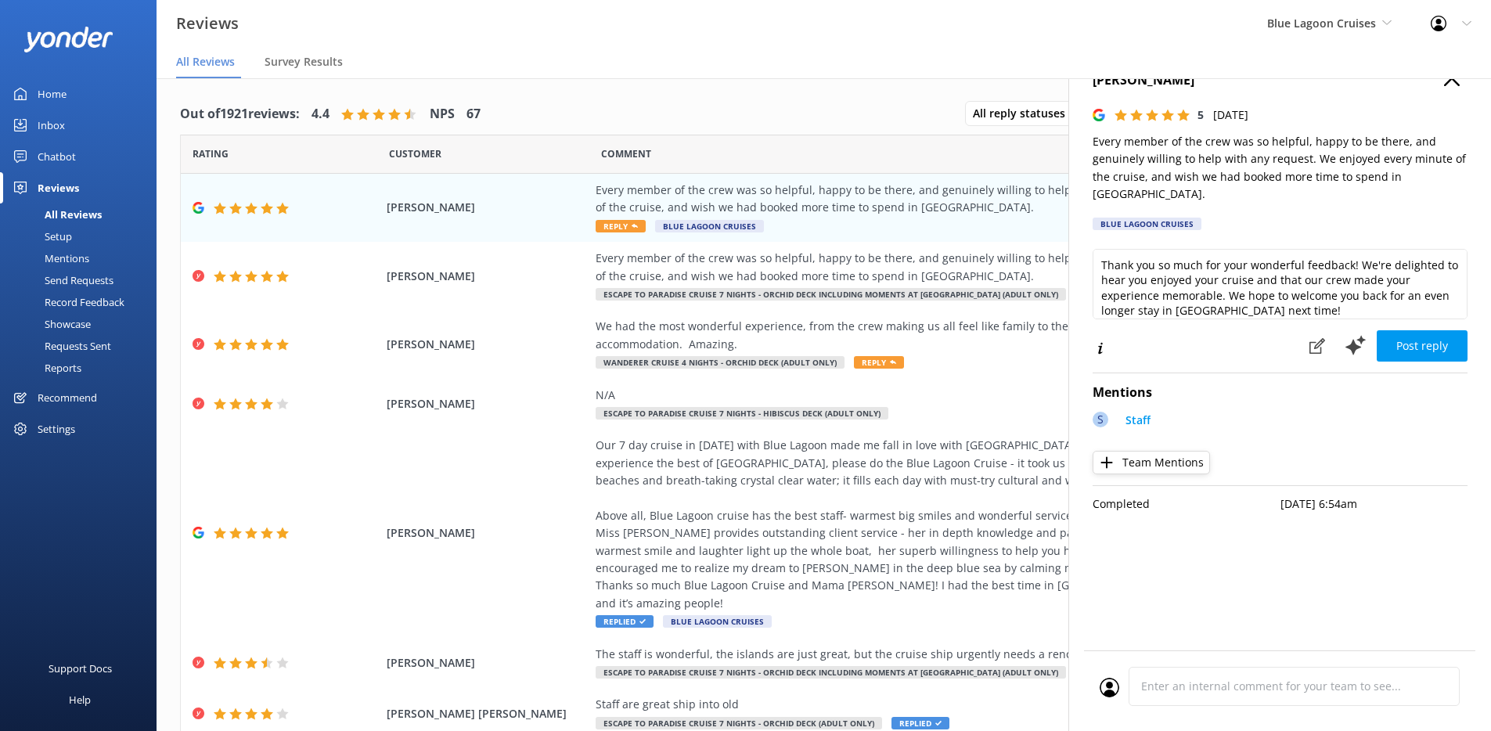
click at [1459, 84] on h4 "[PERSON_NAME]" at bounding box center [1279, 80] width 375 height 20
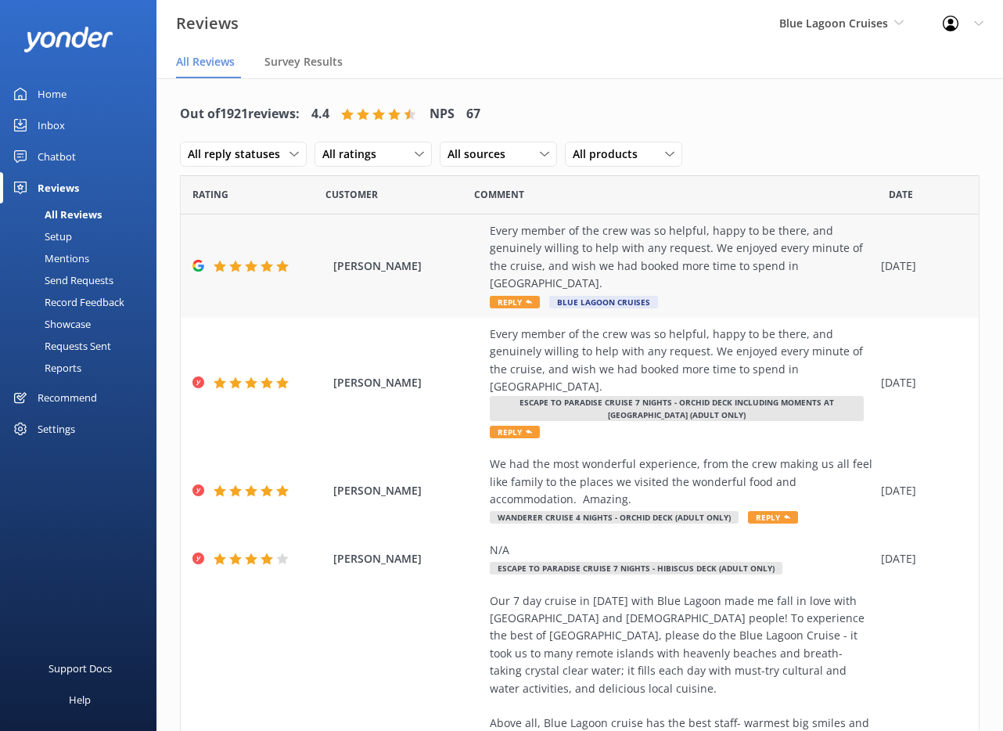
click at [836, 276] on div "Every member of the crew was so helpful, happy to be there, and genuinely willi…" at bounding box center [681, 266] width 383 height 88
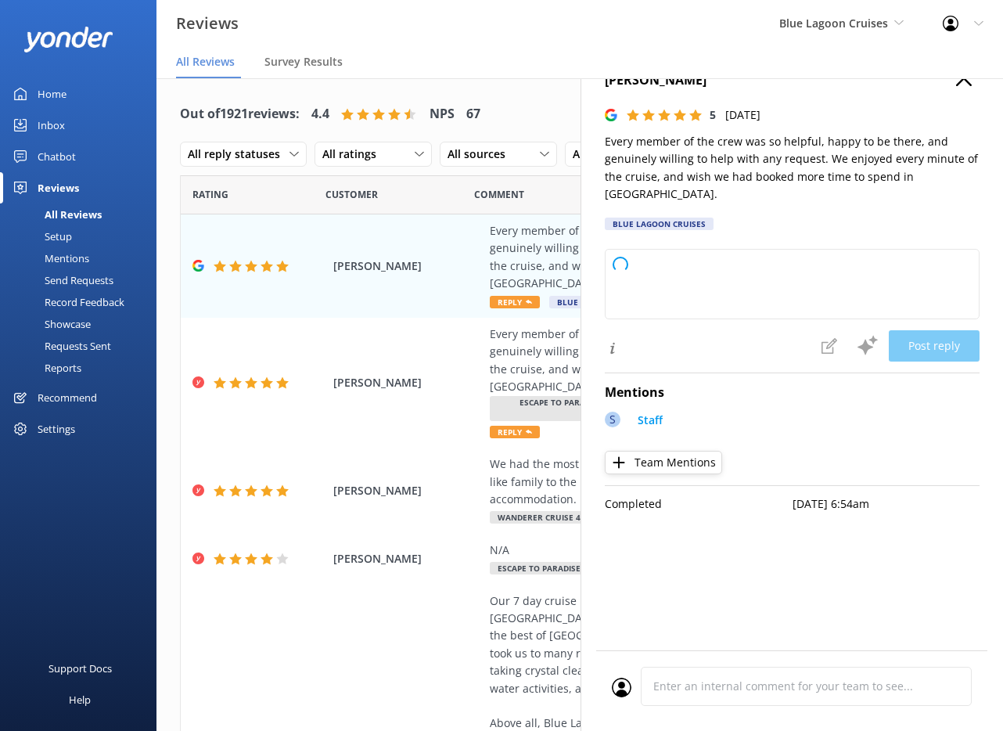
click at [959, 82] on use "button" at bounding box center [964, 78] width 16 height 16
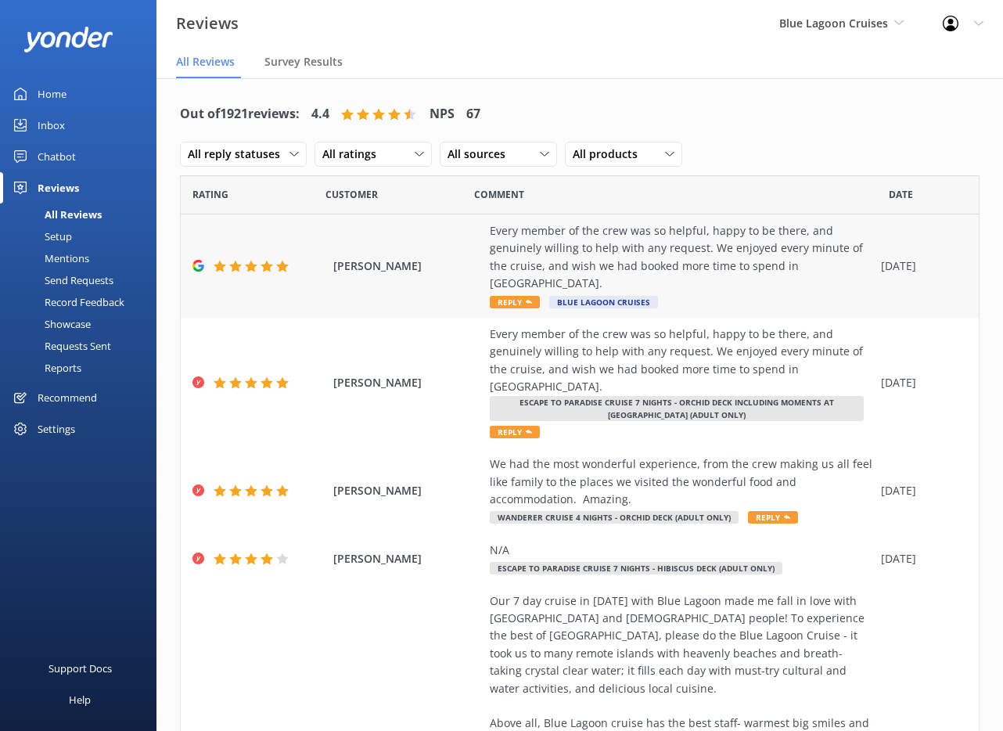
click at [847, 275] on div "Every member of the crew was so helpful, happy to be there, and genuinely willi…" at bounding box center [681, 266] width 383 height 88
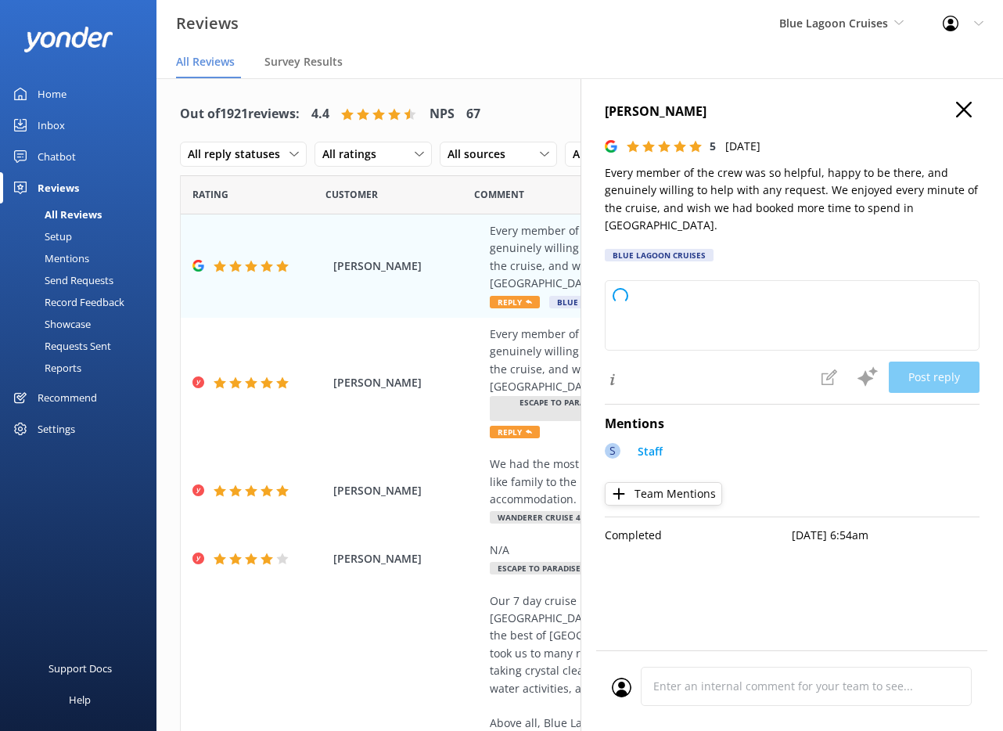
type textarea "Thank you so much for your wonderful feedback! We're delighted to hear you enjo…"
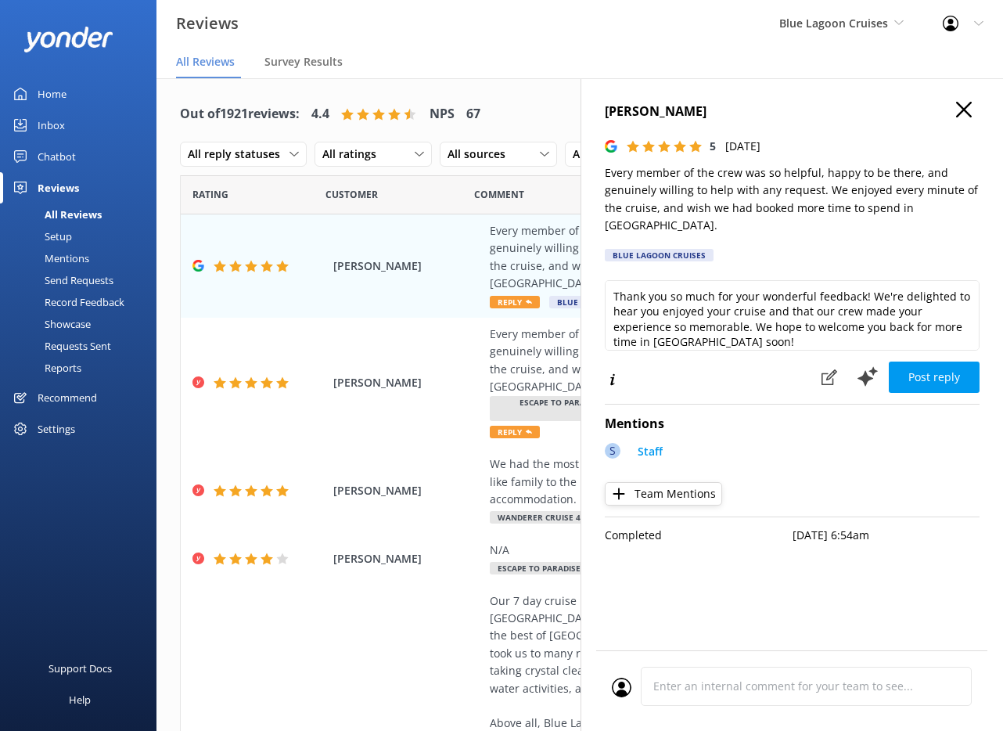
click at [966, 110] on icon "button" at bounding box center [964, 110] width 16 height 16
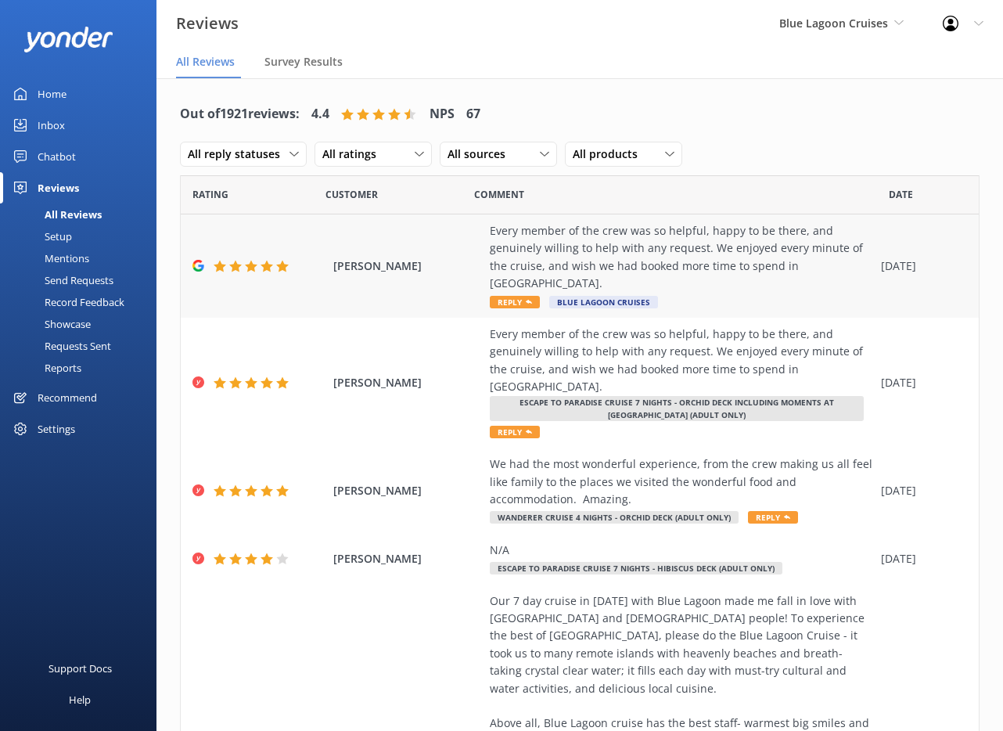
click at [731, 250] on div "Every member of the crew was so helpful, happy to be there, and genuinely willi…" at bounding box center [681, 257] width 383 height 70
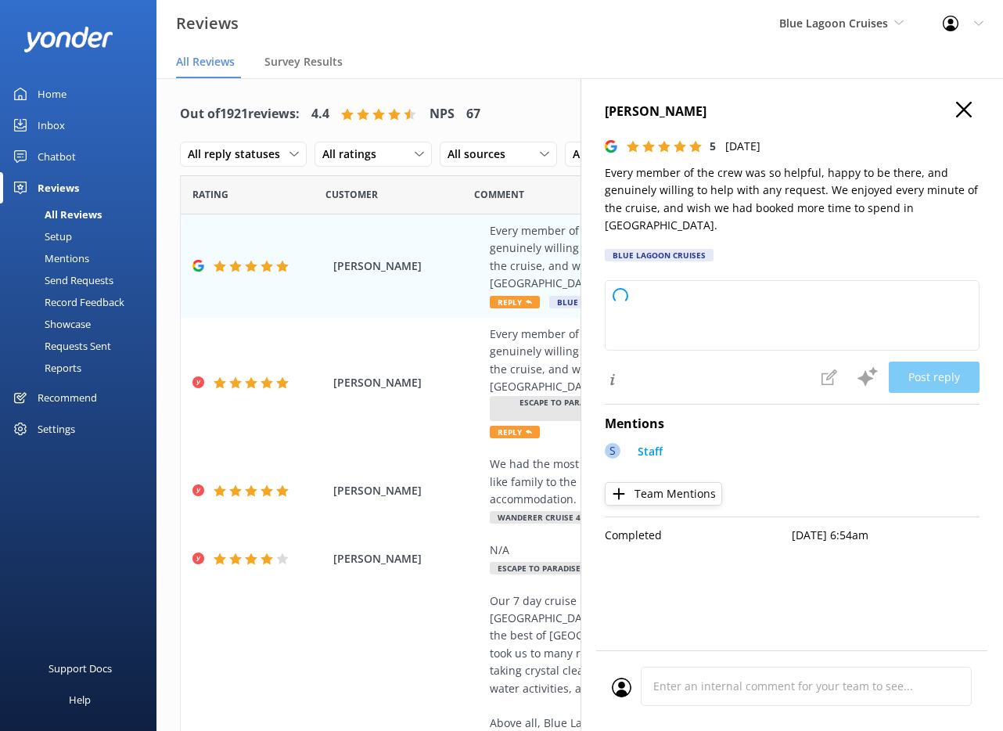
type textarea "Thank you so much for your wonderful feedback! We’re delighted to hear you enjo…"
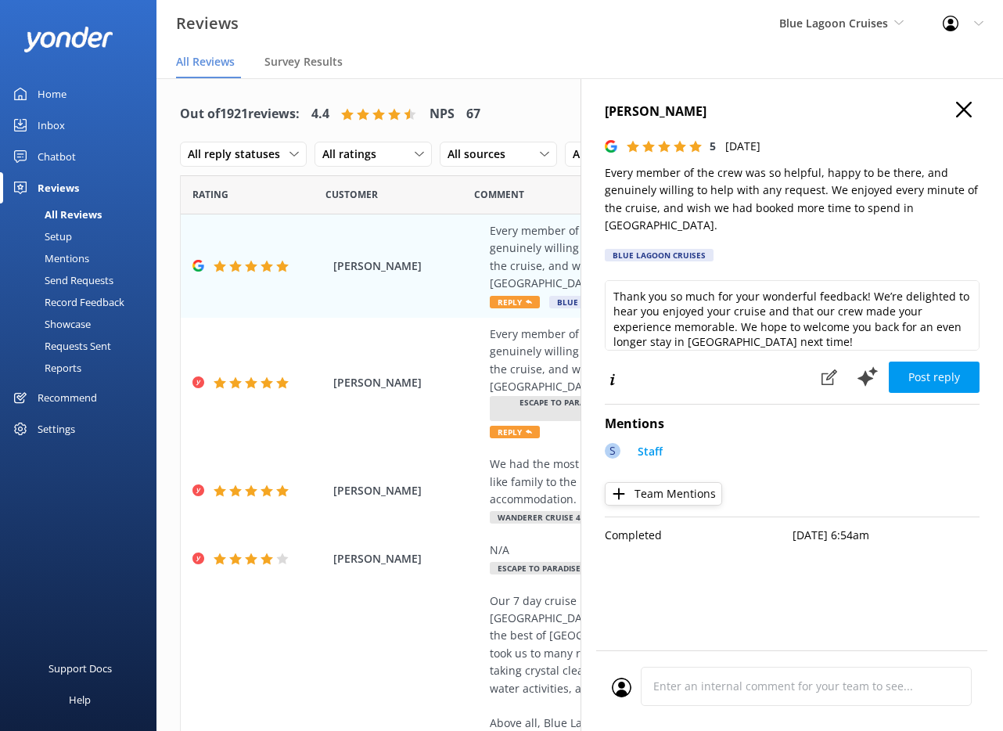
click at [964, 111] on icon "button" at bounding box center [964, 110] width 16 height 16
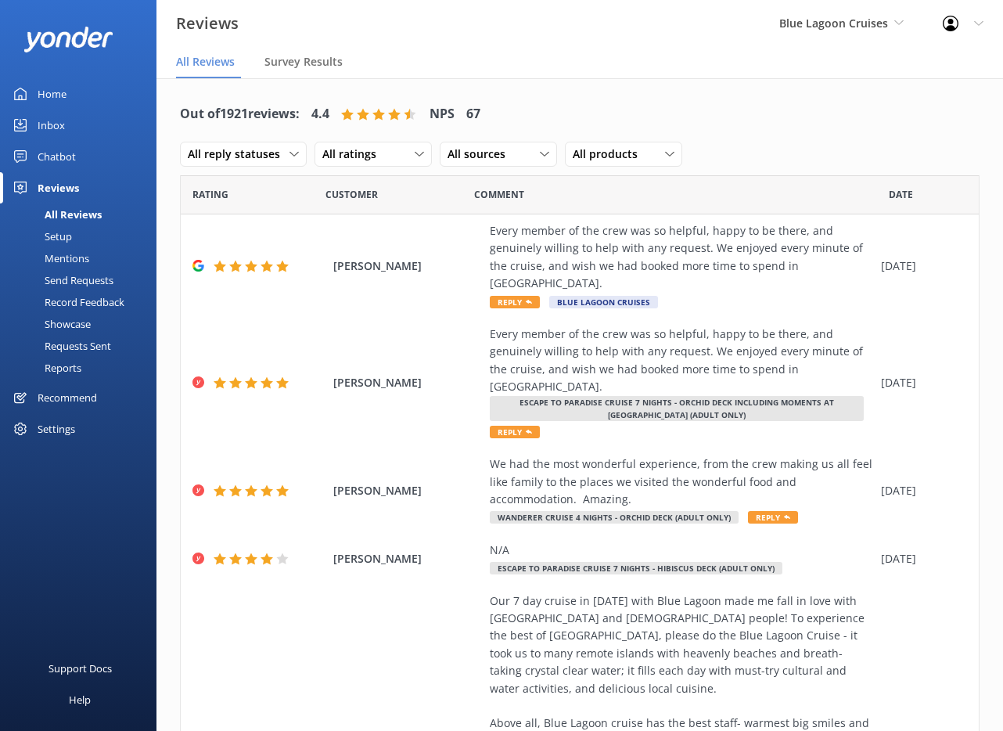
click at [58, 93] on div "Home" at bounding box center [52, 93] width 29 height 31
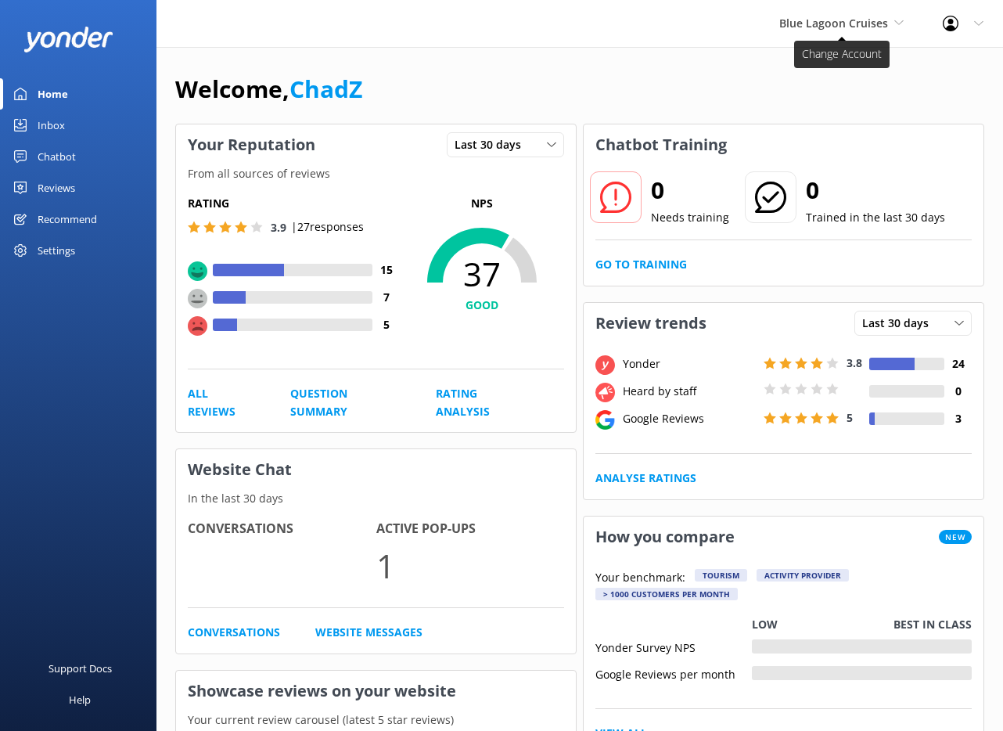
click at [821, 22] on span "Blue Lagoon Cruises" at bounding box center [833, 23] width 109 height 15
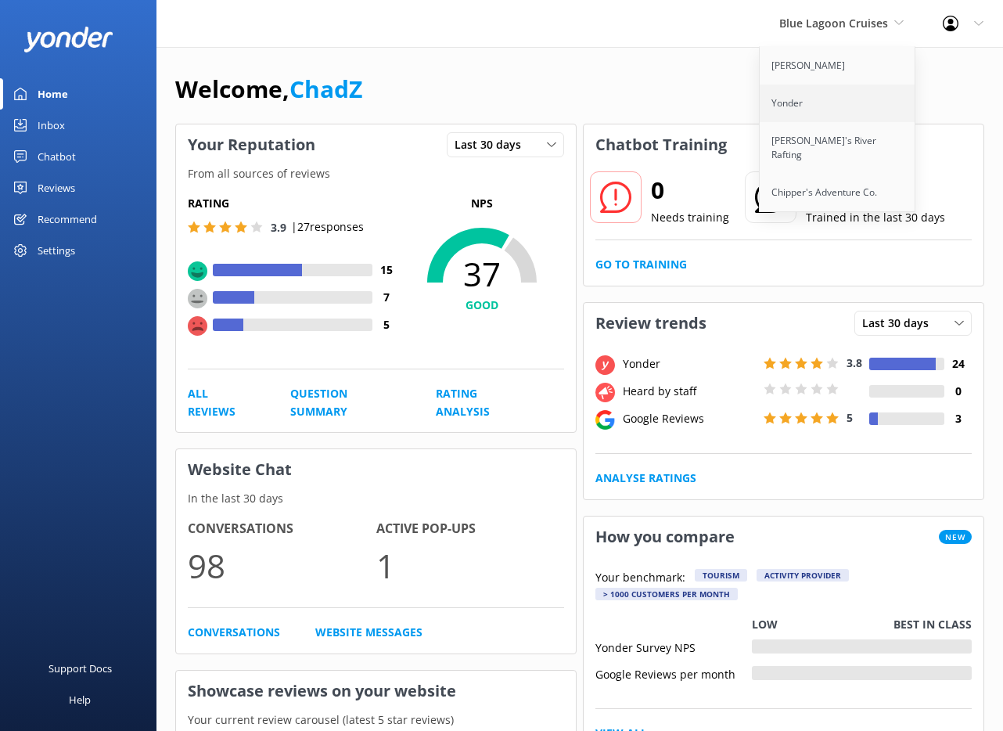
click at [811, 94] on link "Yonder" at bounding box center [838, 104] width 156 height 38
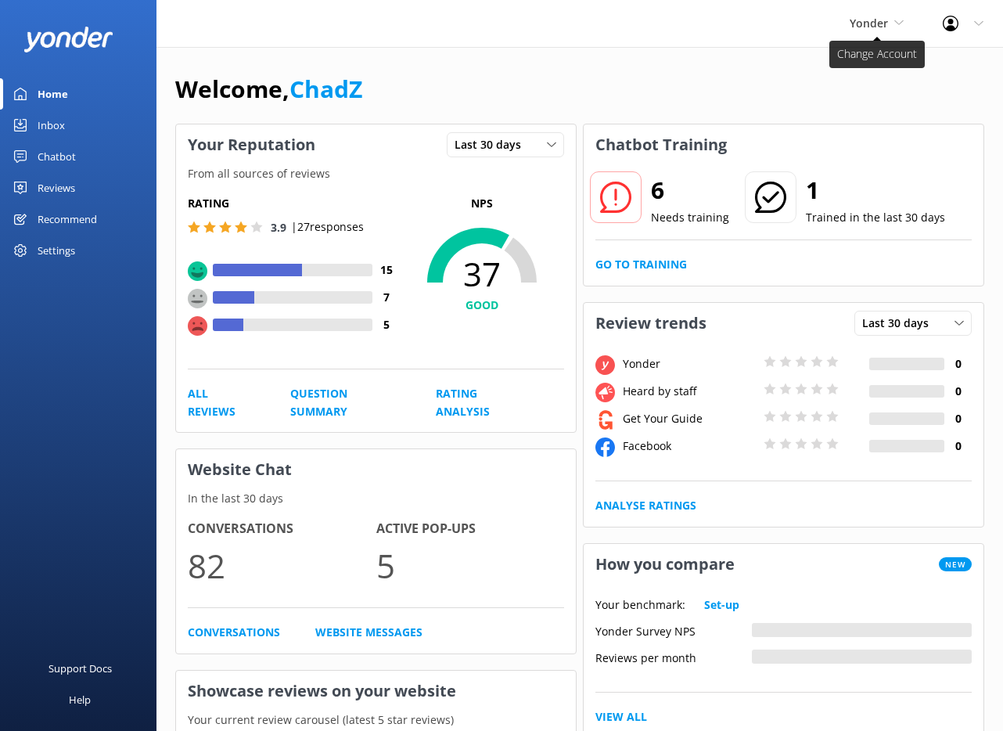
click at [858, 26] on span "Yonder" at bounding box center [869, 23] width 38 height 15
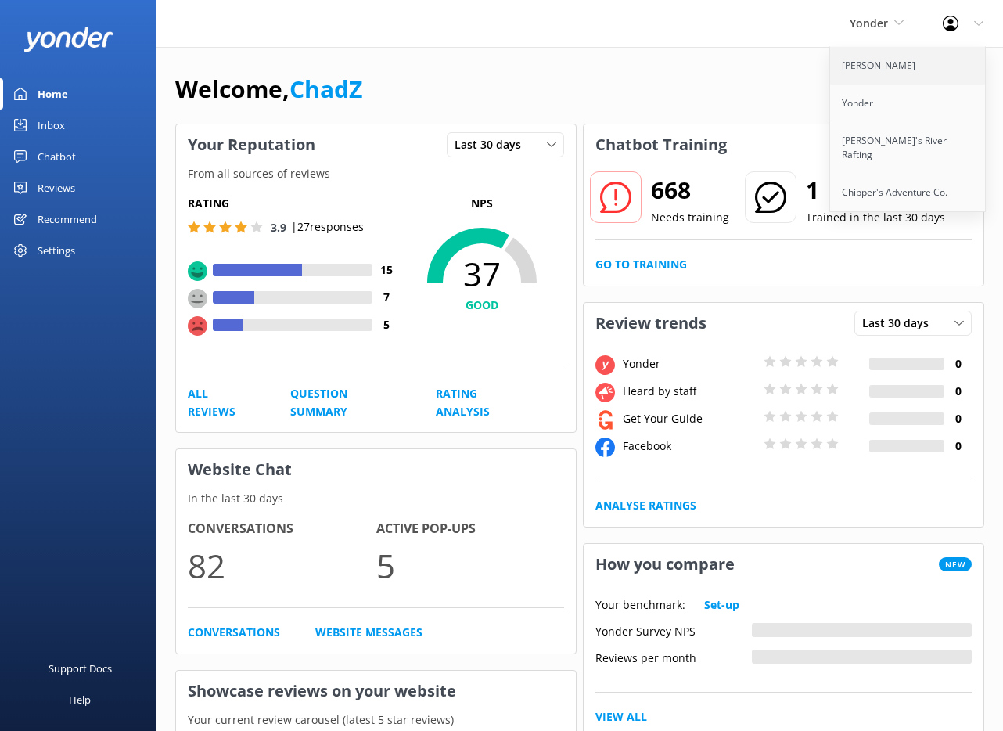
click at [851, 70] on link "[PERSON_NAME]" at bounding box center [908, 66] width 156 height 38
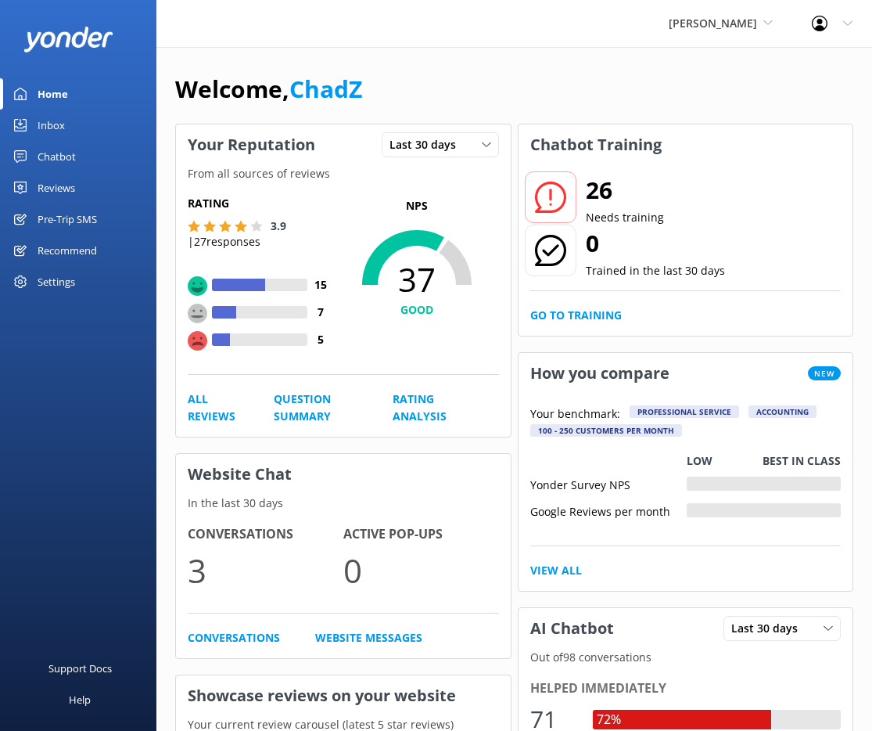
click at [63, 210] on div "Pre-Trip SMS" at bounding box center [67, 218] width 59 height 31
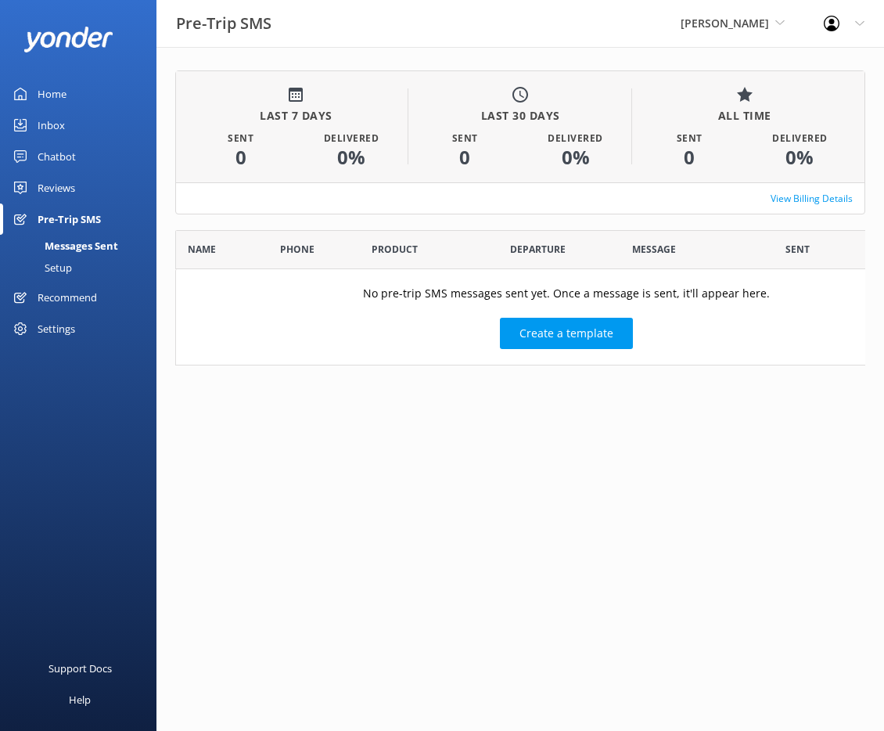
scroll to position [124, 678]
click at [59, 264] on div "Setup" at bounding box center [40, 268] width 63 height 22
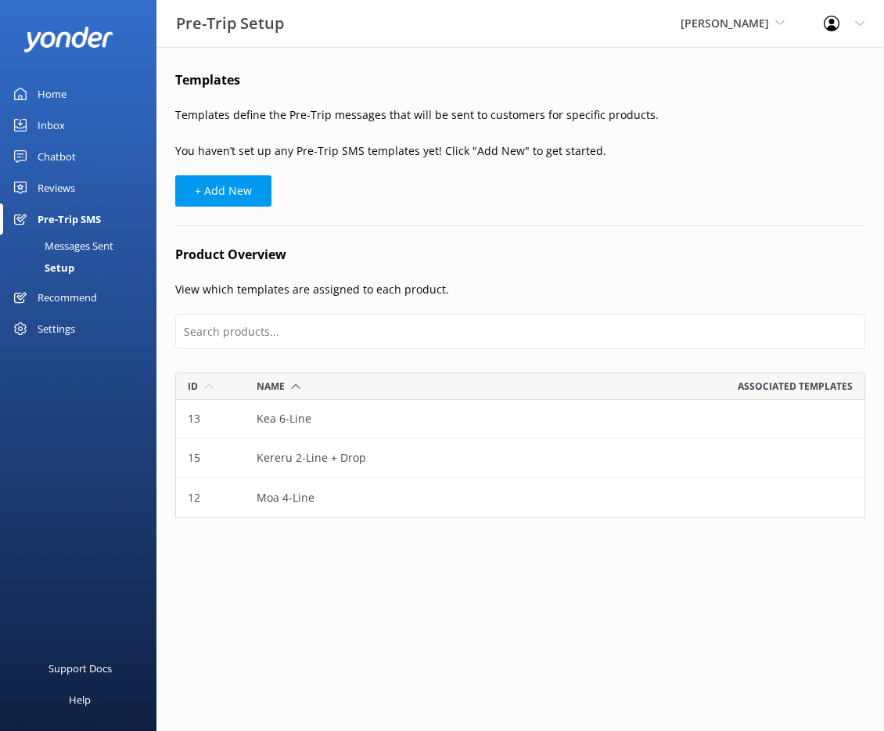
scroll to position [134, 678]
click at [99, 245] on div "Messages Sent" at bounding box center [61, 246] width 104 height 22
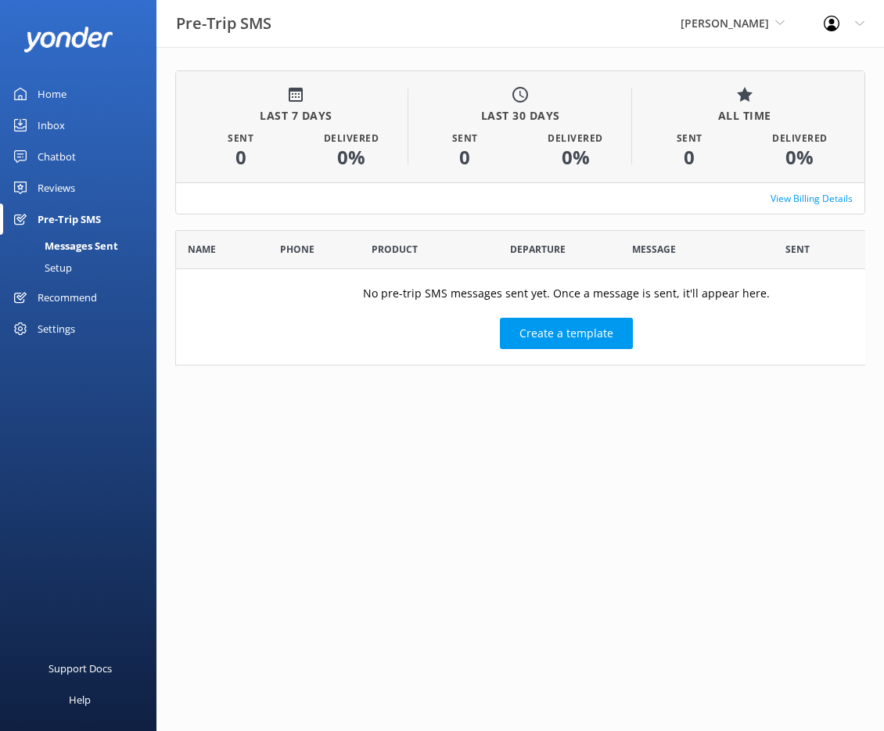
scroll to position [124, 678]
click at [774, 193] on link "View Billing Details" at bounding box center [812, 198] width 82 height 15
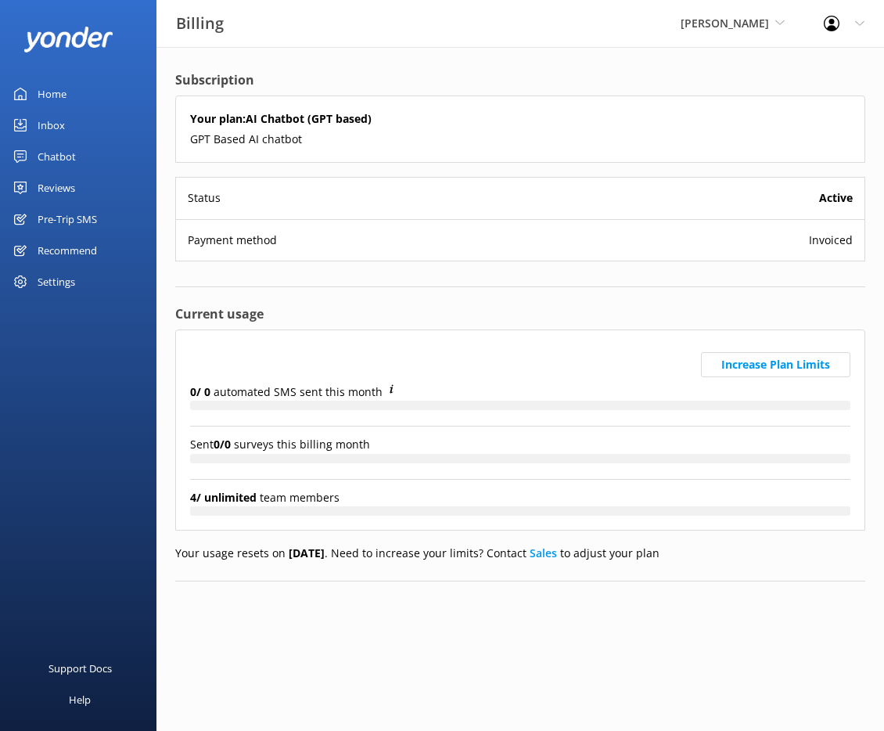
click at [97, 217] on div "Pre-Trip SMS" at bounding box center [67, 218] width 59 height 31
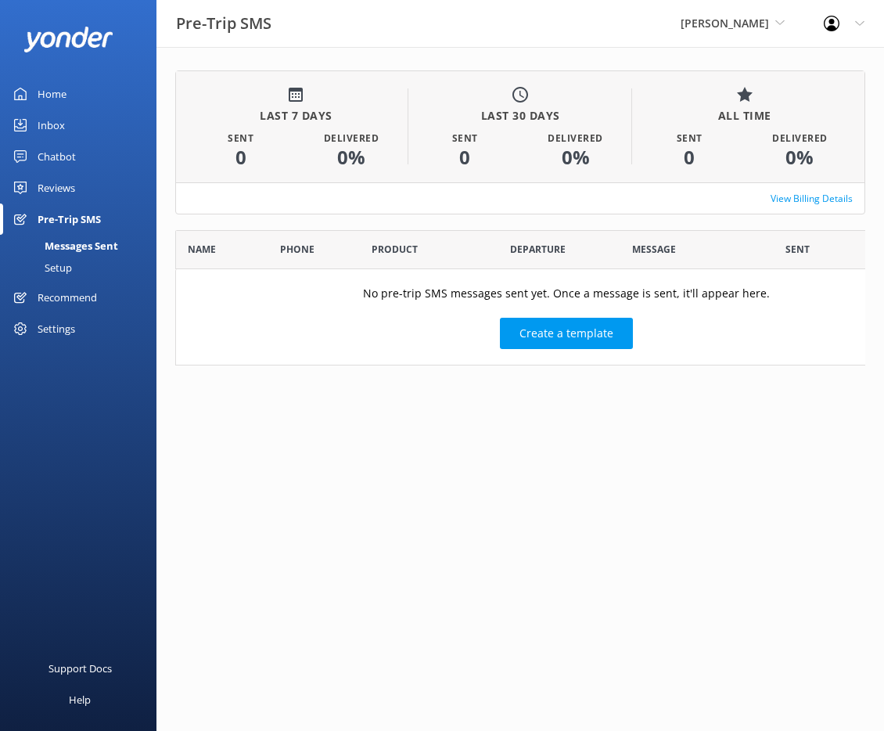
scroll to position [124, 678]
click at [89, 156] on link "Chatbot" at bounding box center [78, 156] width 156 height 31
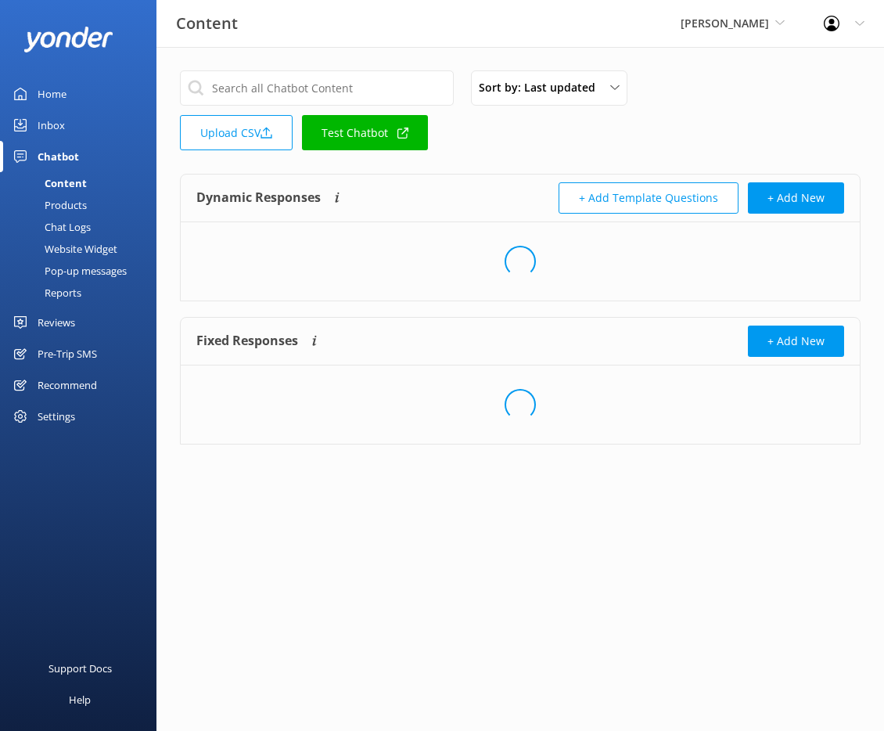
click at [85, 224] on div "Chat Logs" at bounding box center [49, 227] width 81 height 22
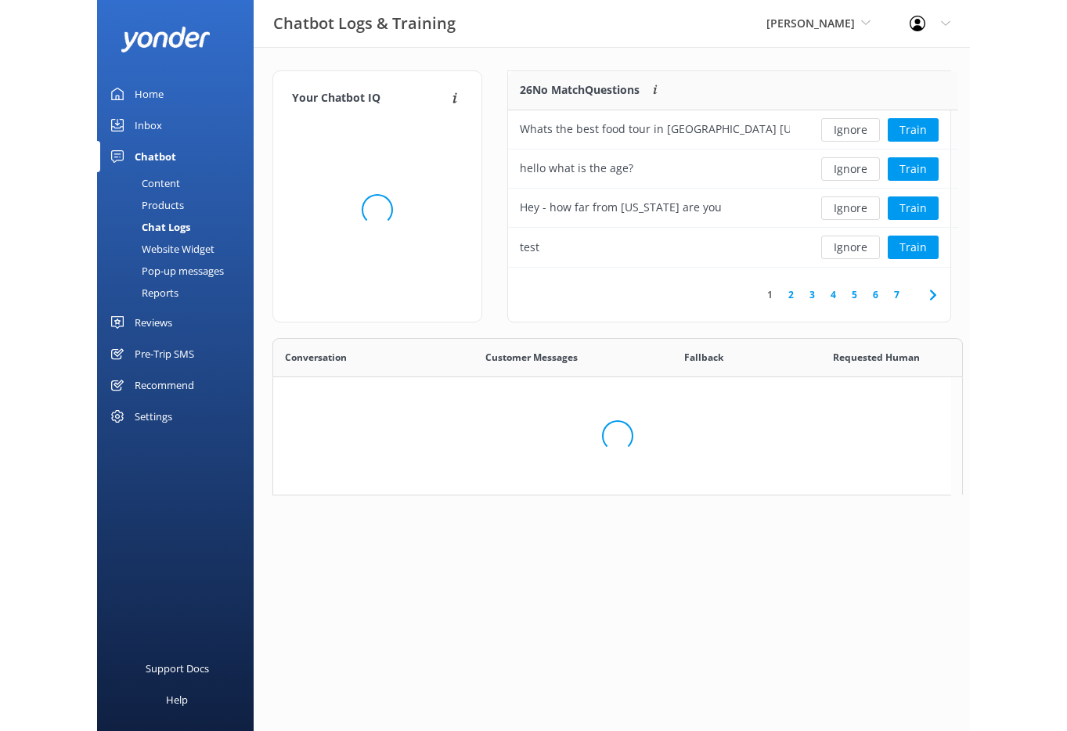
scroll to position [185, 431]
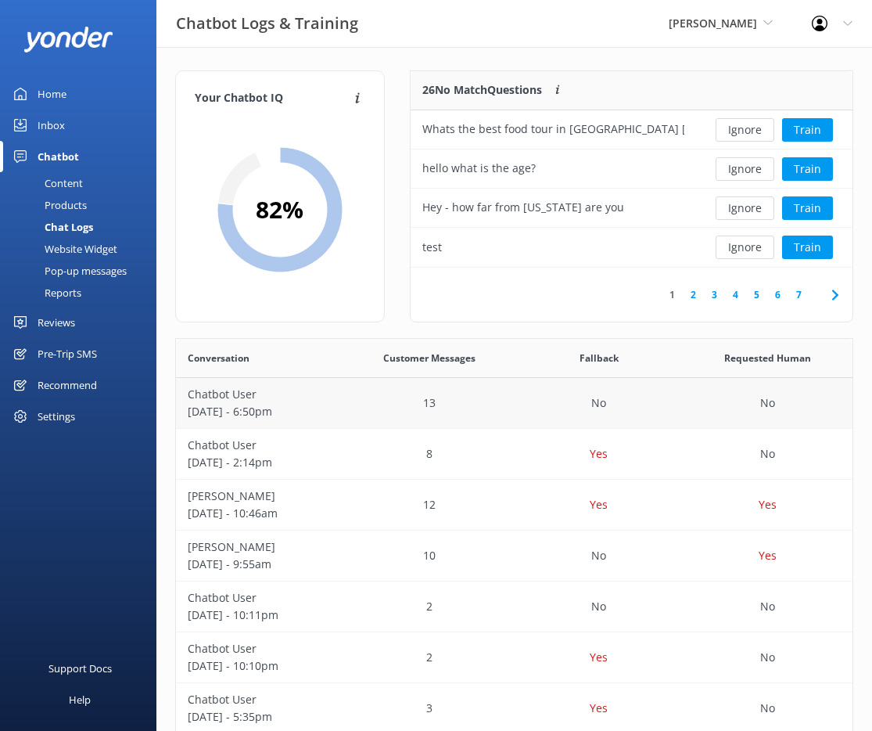
click at [534, 386] on div "No" at bounding box center [599, 403] width 169 height 51
